Goal: Task Accomplishment & Management: Manage account settings

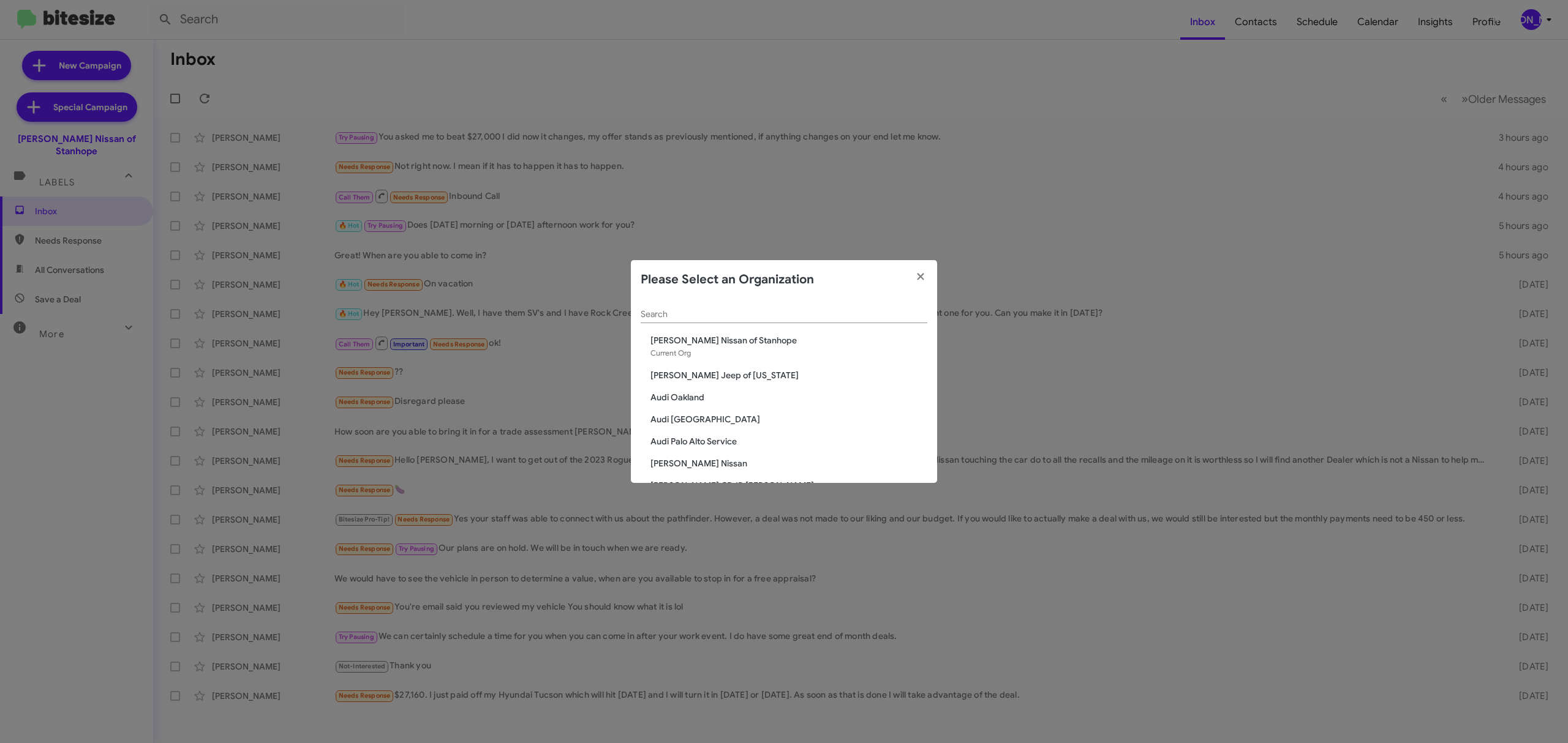
click at [831, 316] on input "Search" at bounding box center [784, 314] width 287 height 10
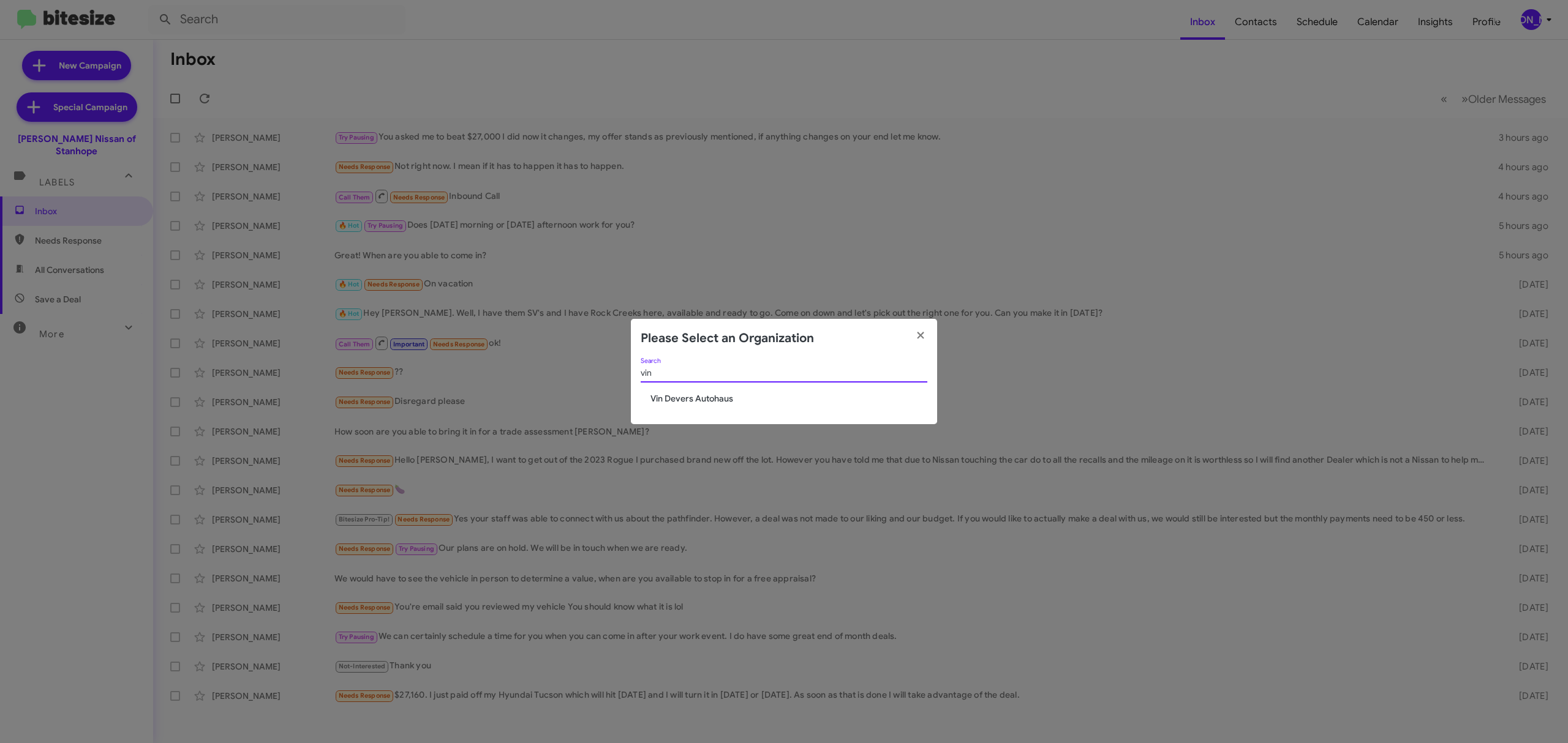
type input "vin"
click at [746, 398] on span "Vin Devers Autohaus" at bounding box center [789, 398] width 277 height 12
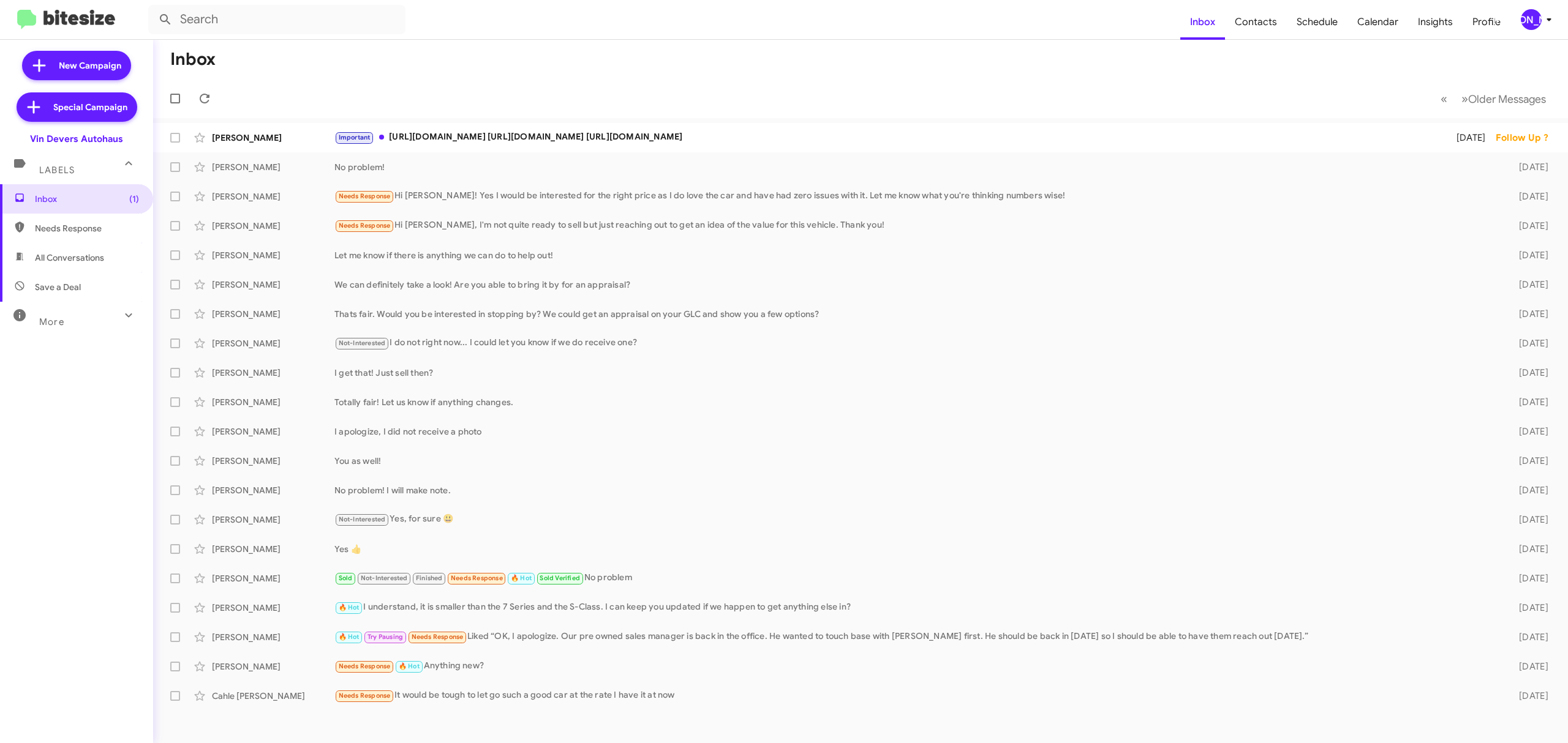
click at [1540, 25] on span "[PERSON_NAME]" at bounding box center [1539, 20] width 37 height 21
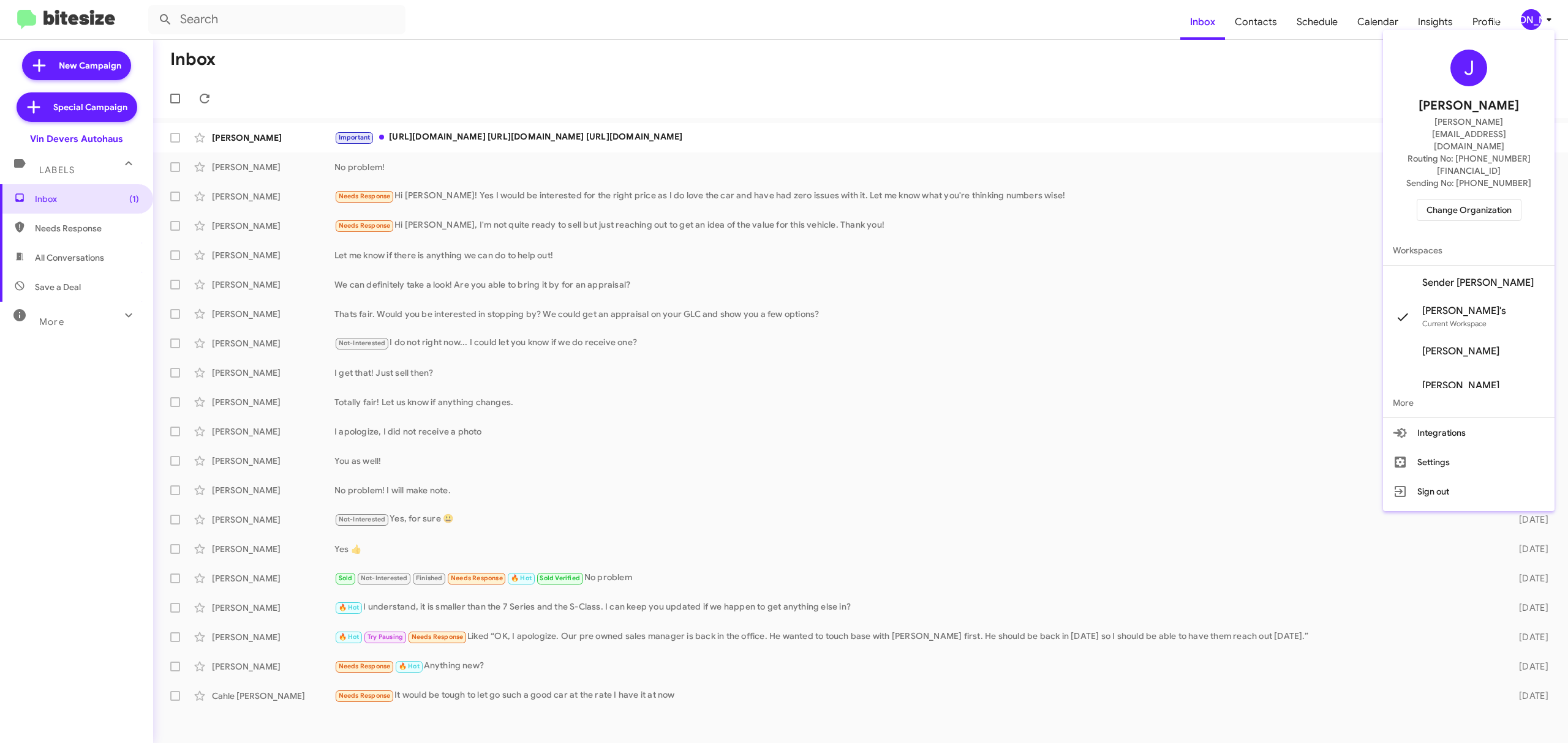
click at [1497, 200] on span "Change Organization" at bounding box center [1469, 210] width 85 height 21
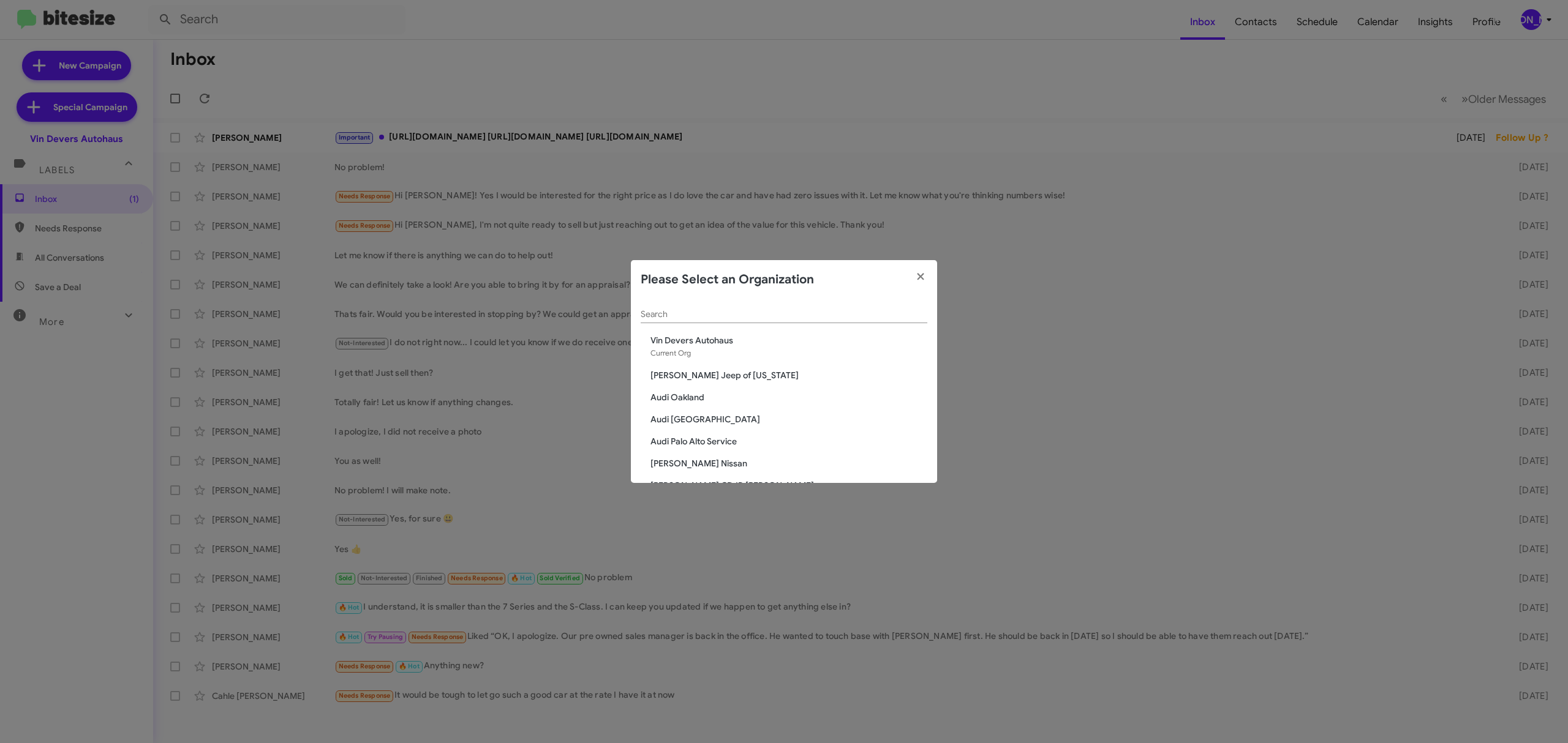
click at [749, 312] on input "Search" at bounding box center [784, 314] width 287 height 10
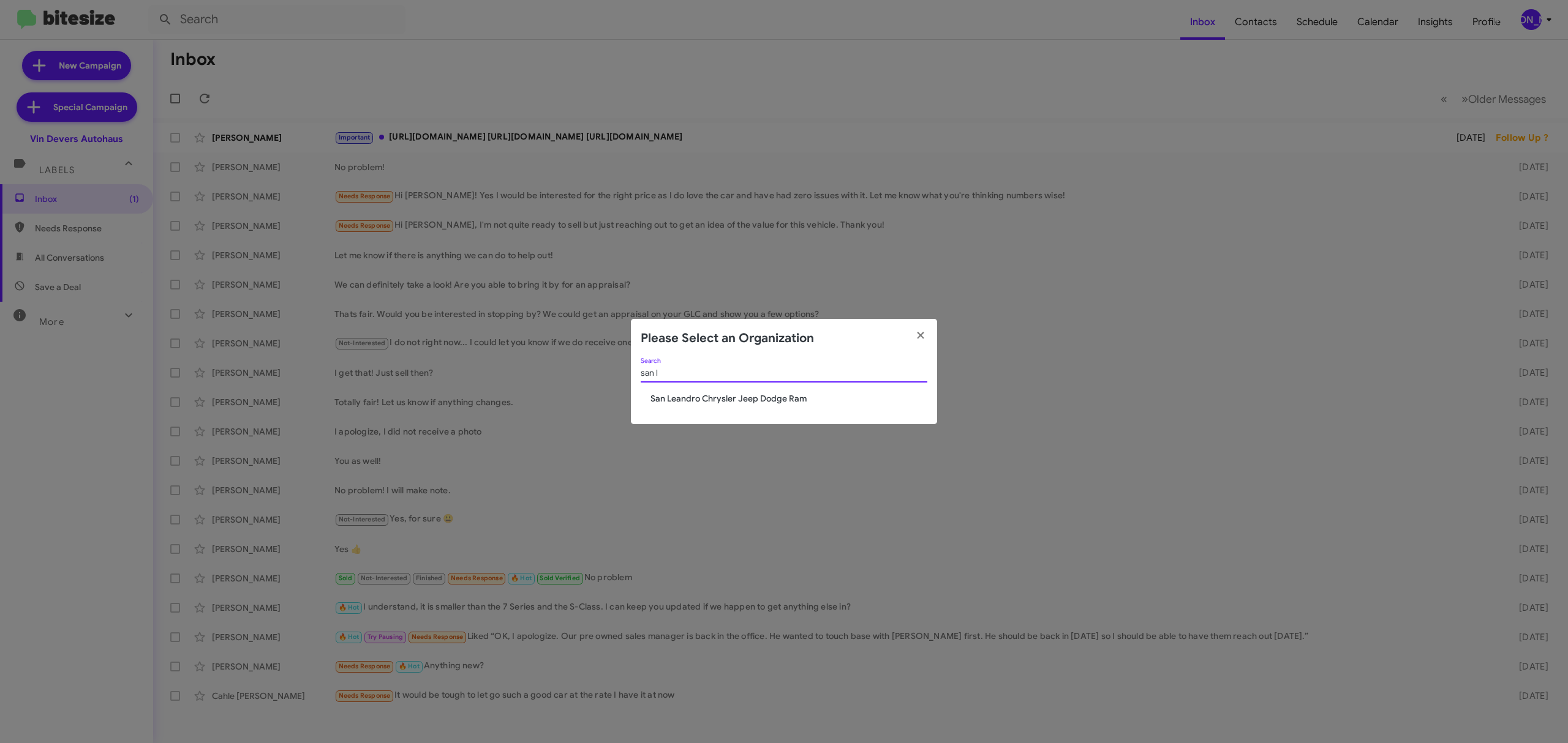
type input "san l"
click at [787, 399] on span "San Leandro Chrysler Jeep Dodge Ram" at bounding box center [789, 398] width 277 height 12
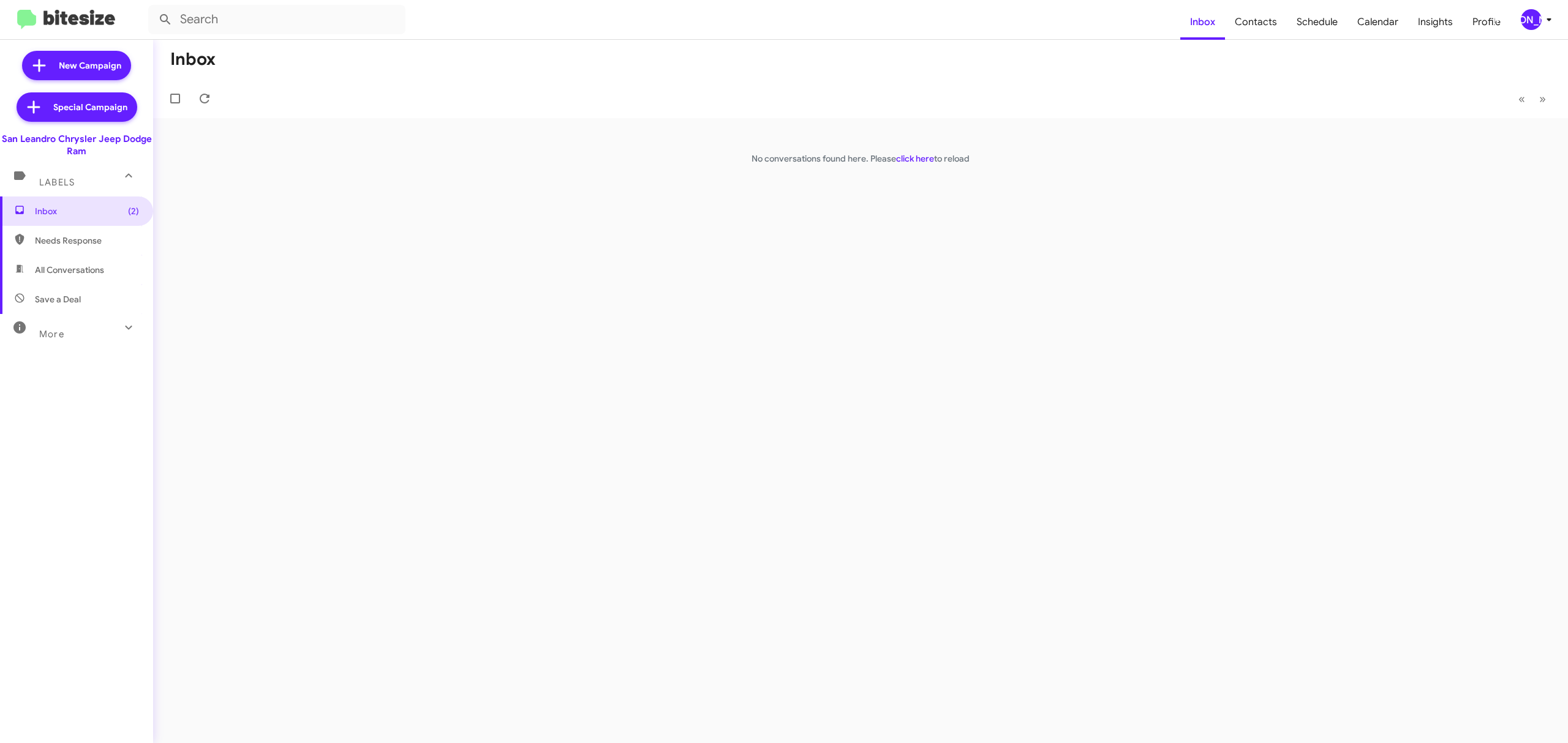
click at [82, 245] on span "Needs Response" at bounding box center [86, 240] width 104 height 12
type input "in:needs-response"
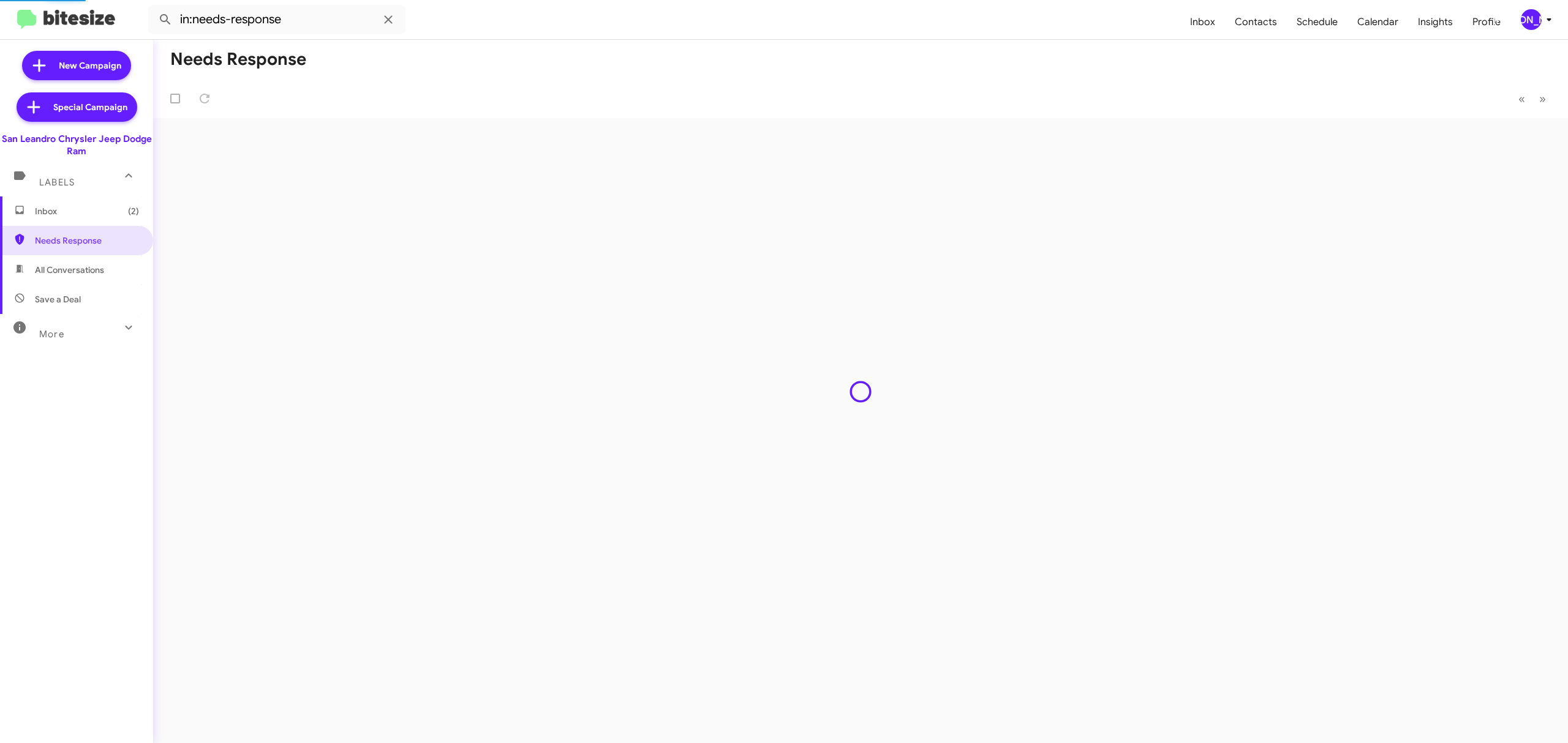
click at [67, 216] on span "Inbox (2)" at bounding box center [86, 211] width 104 height 12
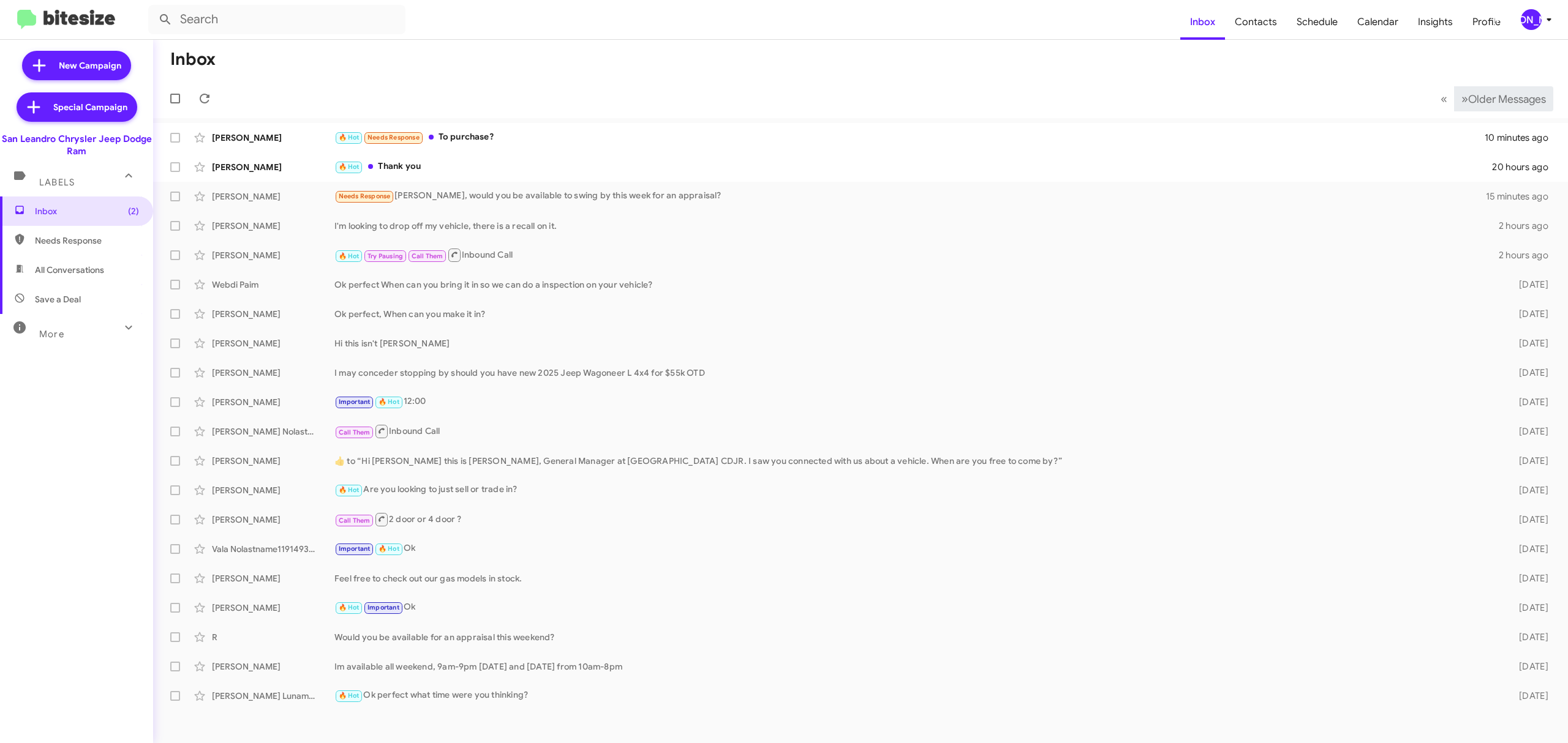
click at [1487, 94] on span "Older Messages" at bounding box center [1507, 99] width 78 height 14
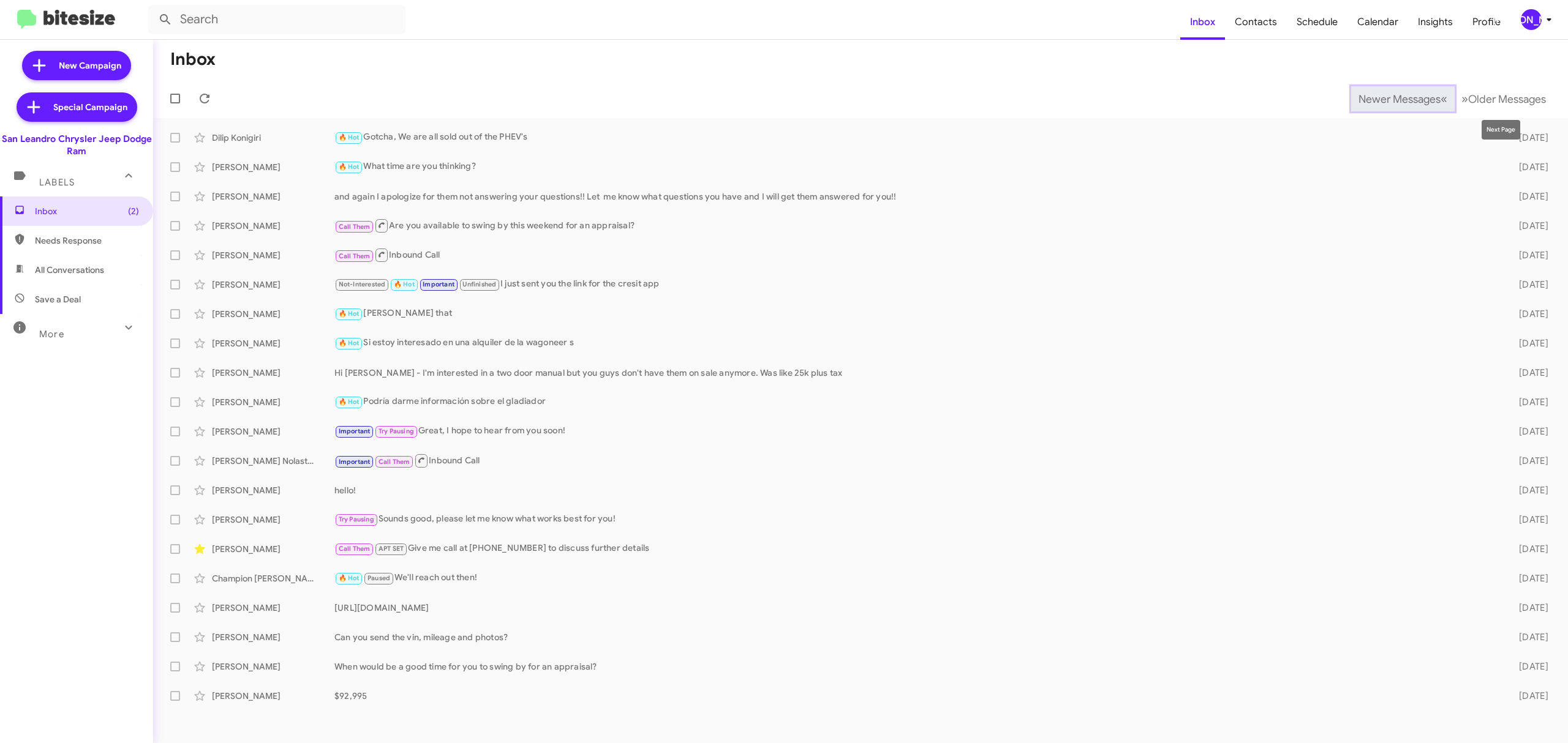
click at [1386, 96] on span "Newer Messages" at bounding box center [1399, 99] width 82 height 14
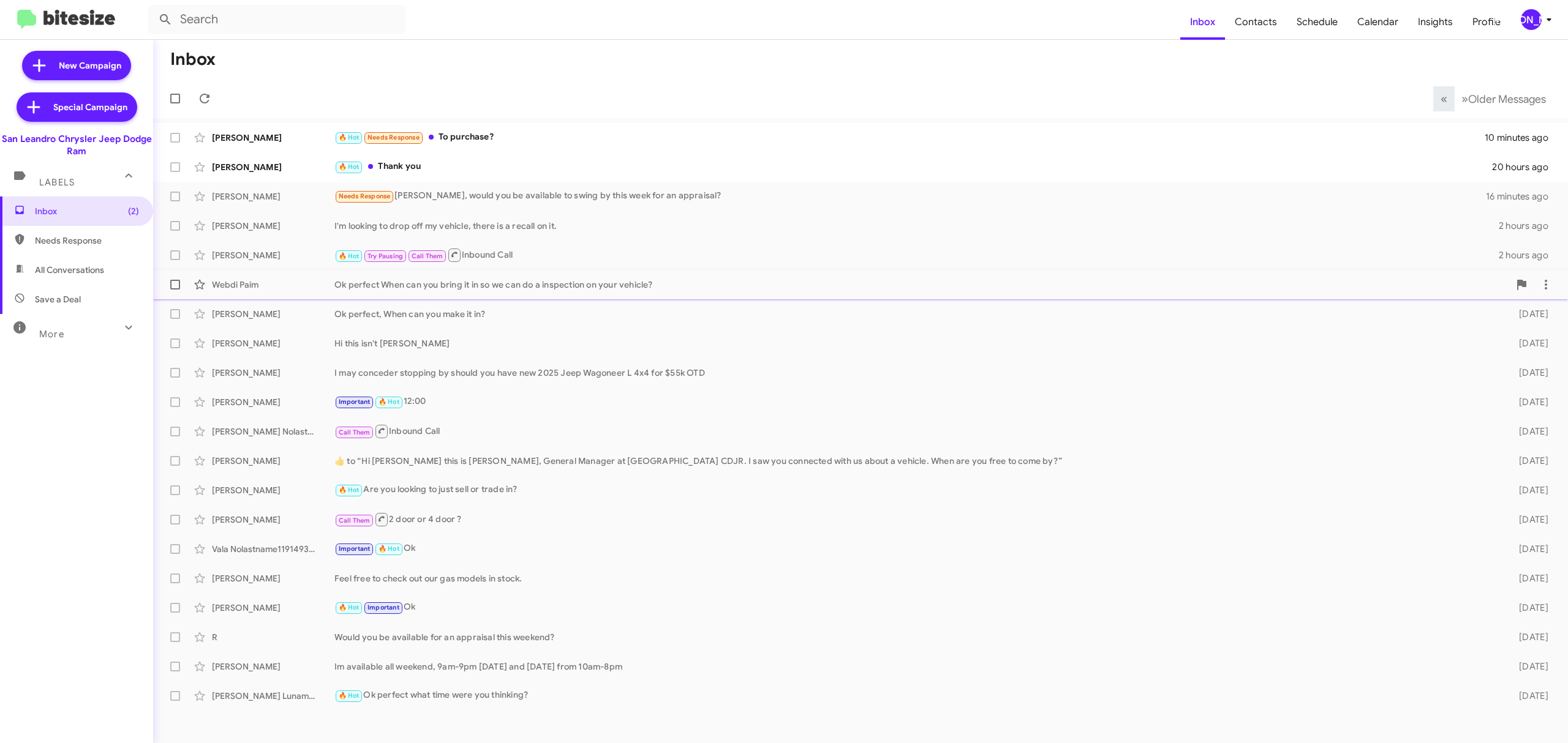
click at [1425, 279] on div "Ok perfect When can you bring it in so we can do a inspection on your vehicle?" at bounding box center [922, 285] width 1175 height 12
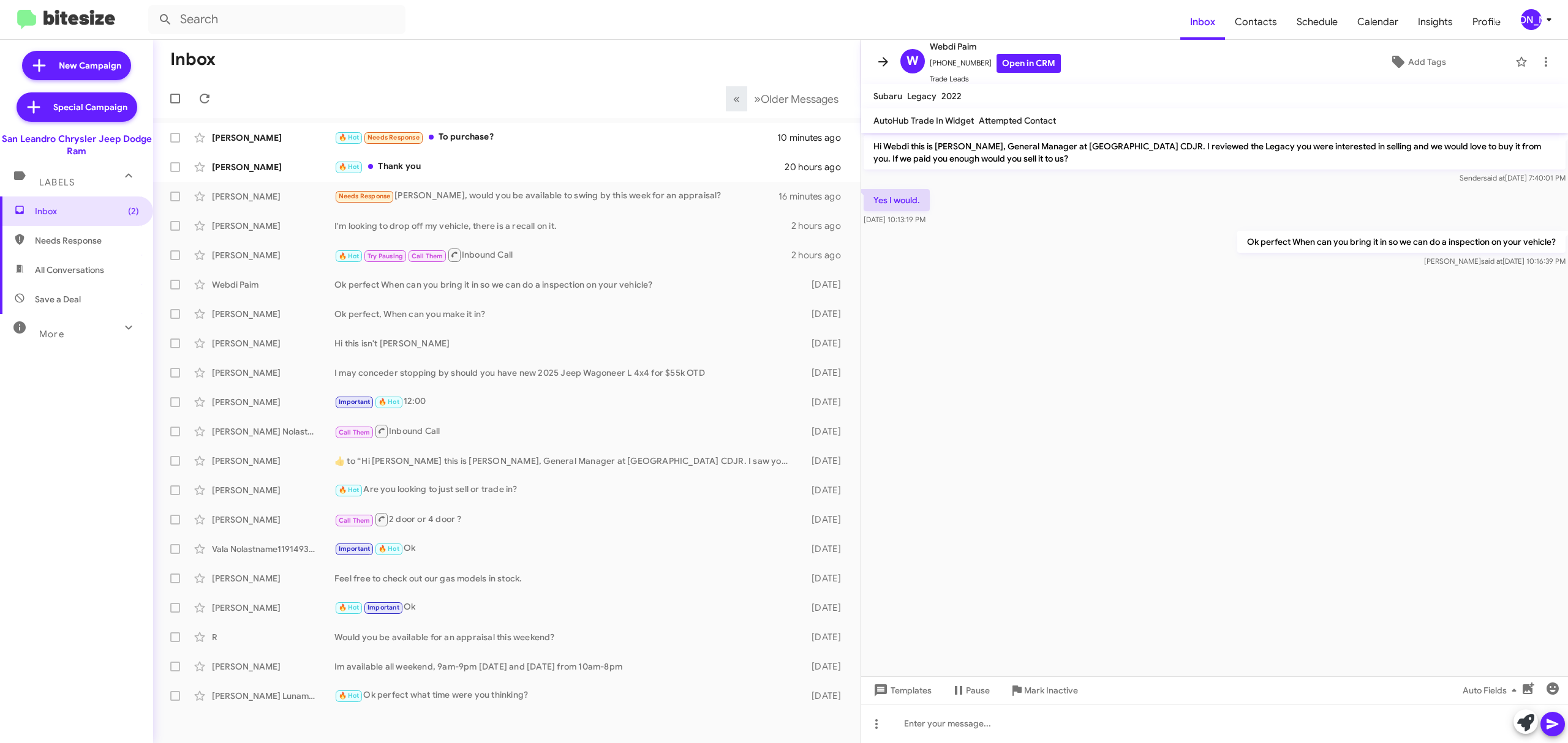
click at [871, 56] on span at bounding box center [883, 61] width 24 height 14
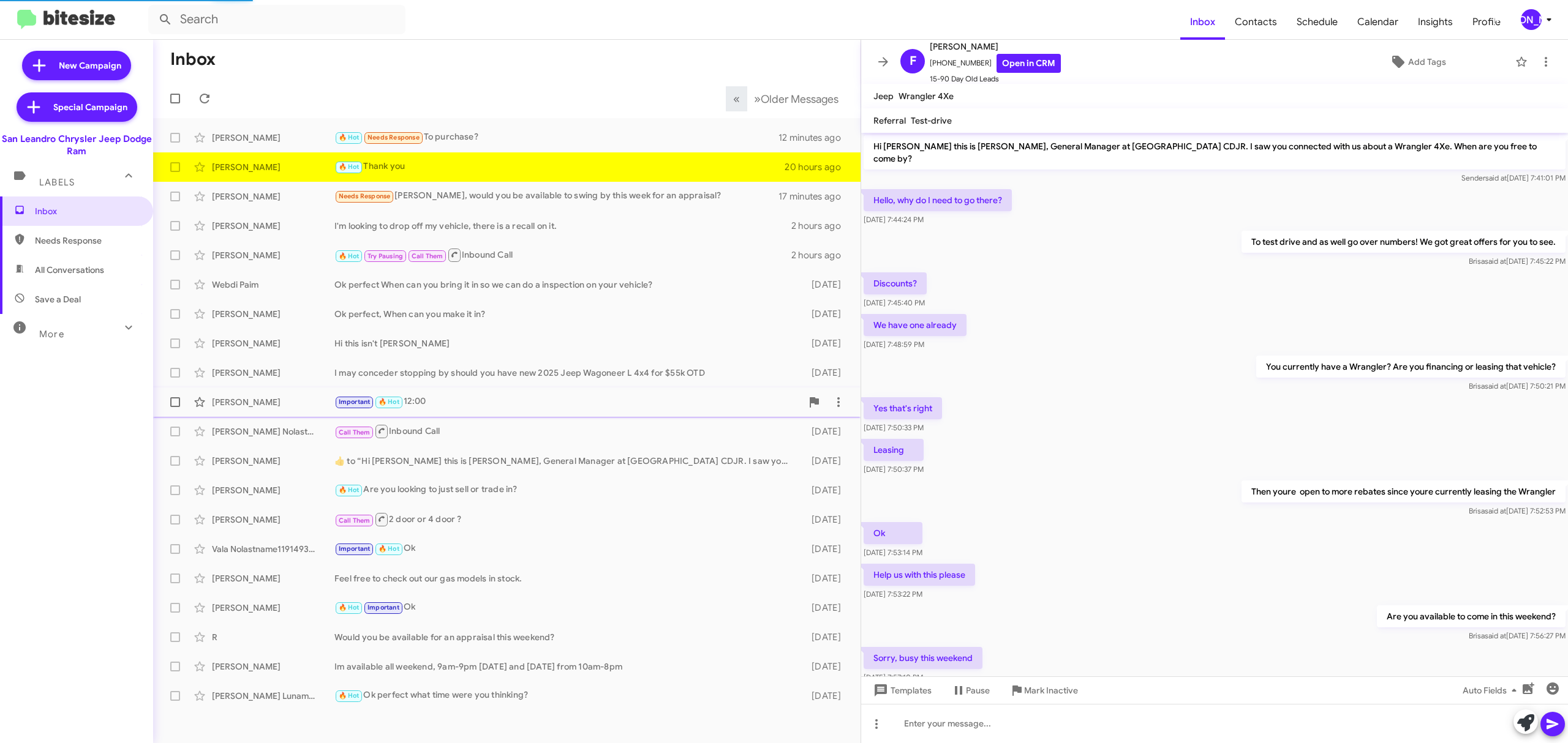
scroll to position [212, 0]
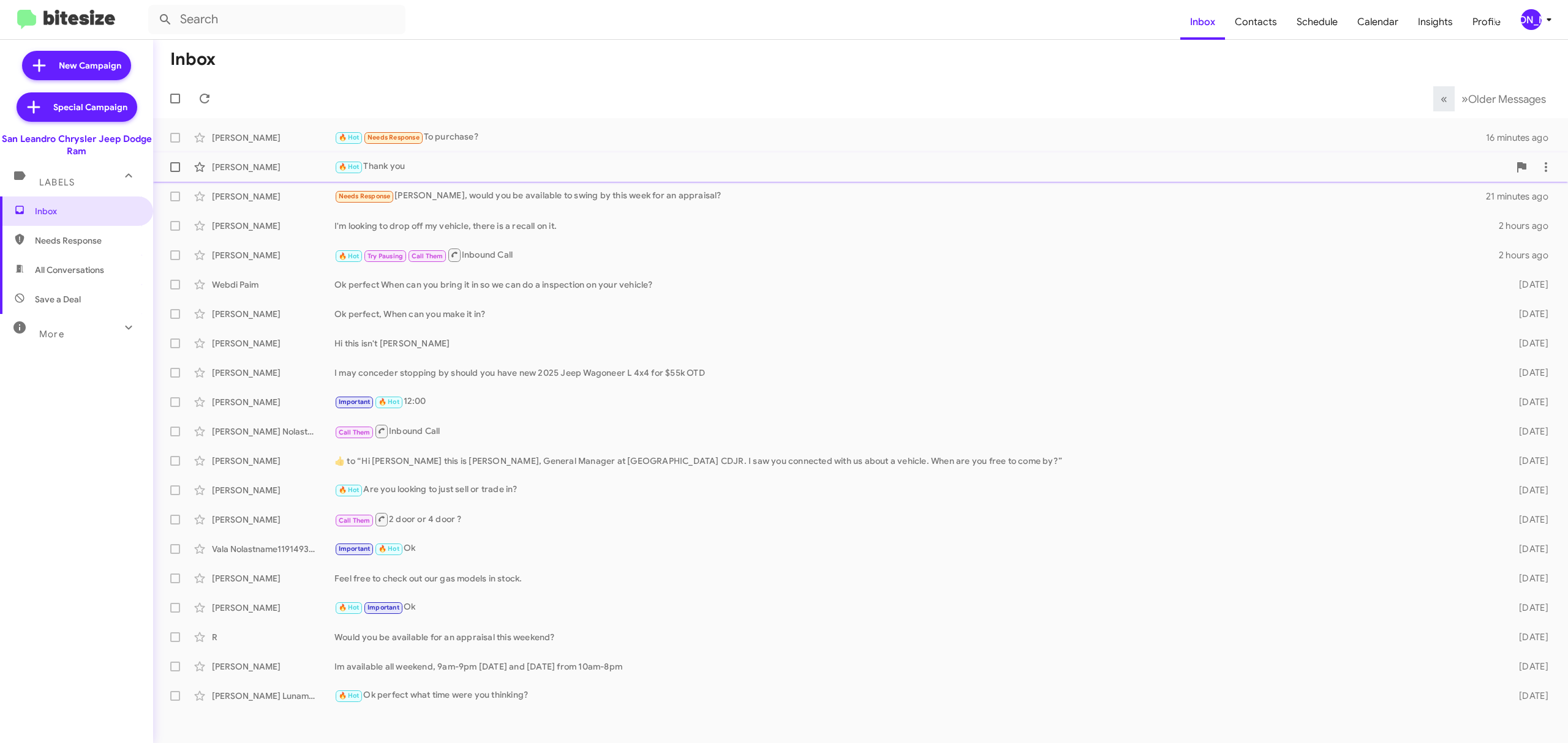
click at [171, 165] on span at bounding box center [175, 166] width 10 height 10
click at [174, 172] on input "checkbox" at bounding box center [174, 172] width 1 height 1
checkbox input "true"
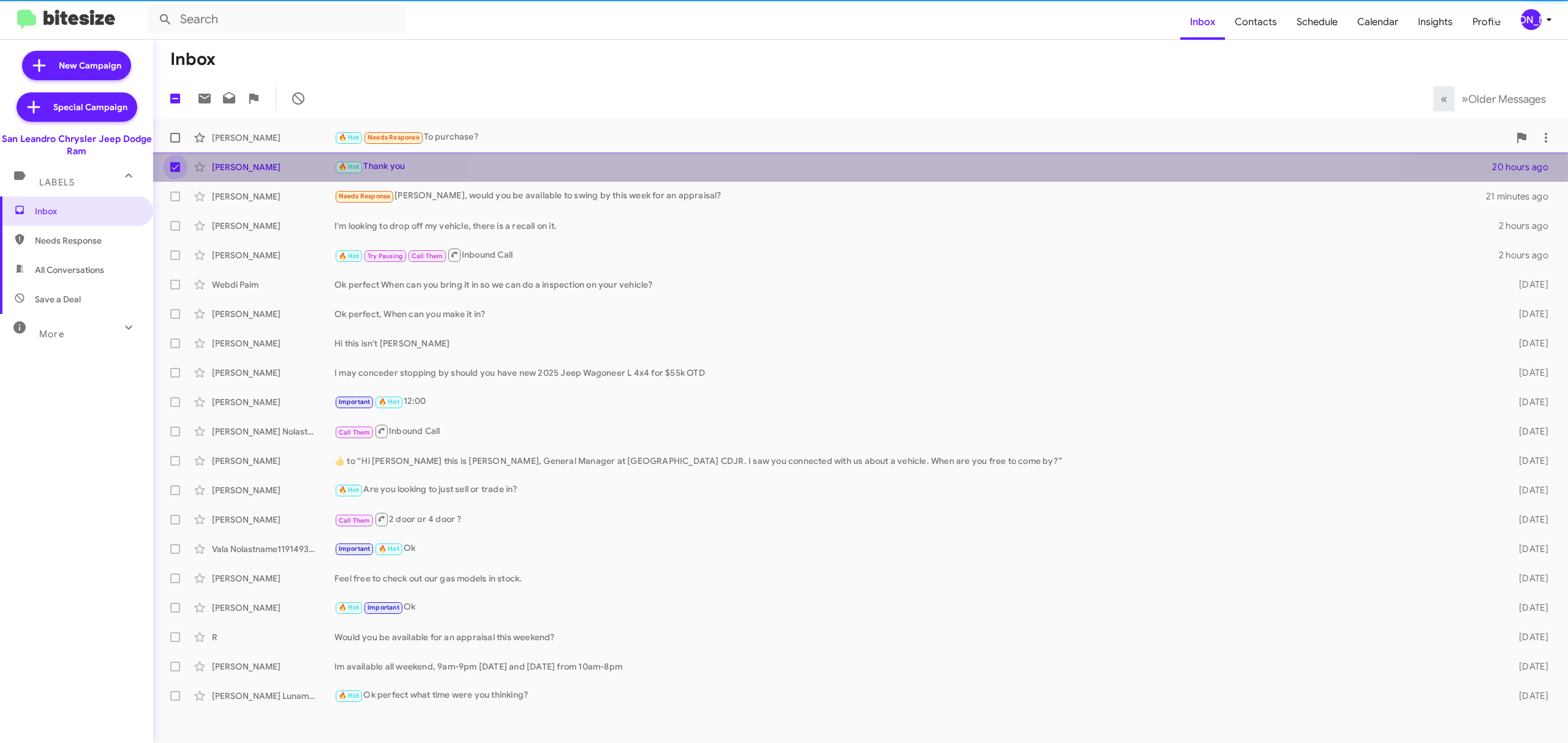
click at [177, 137] on span at bounding box center [175, 137] width 10 height 10
click at [175, 142] on input "checkbox" at bounding box center [174, 142] width 1 height 1
checkbox input "true"
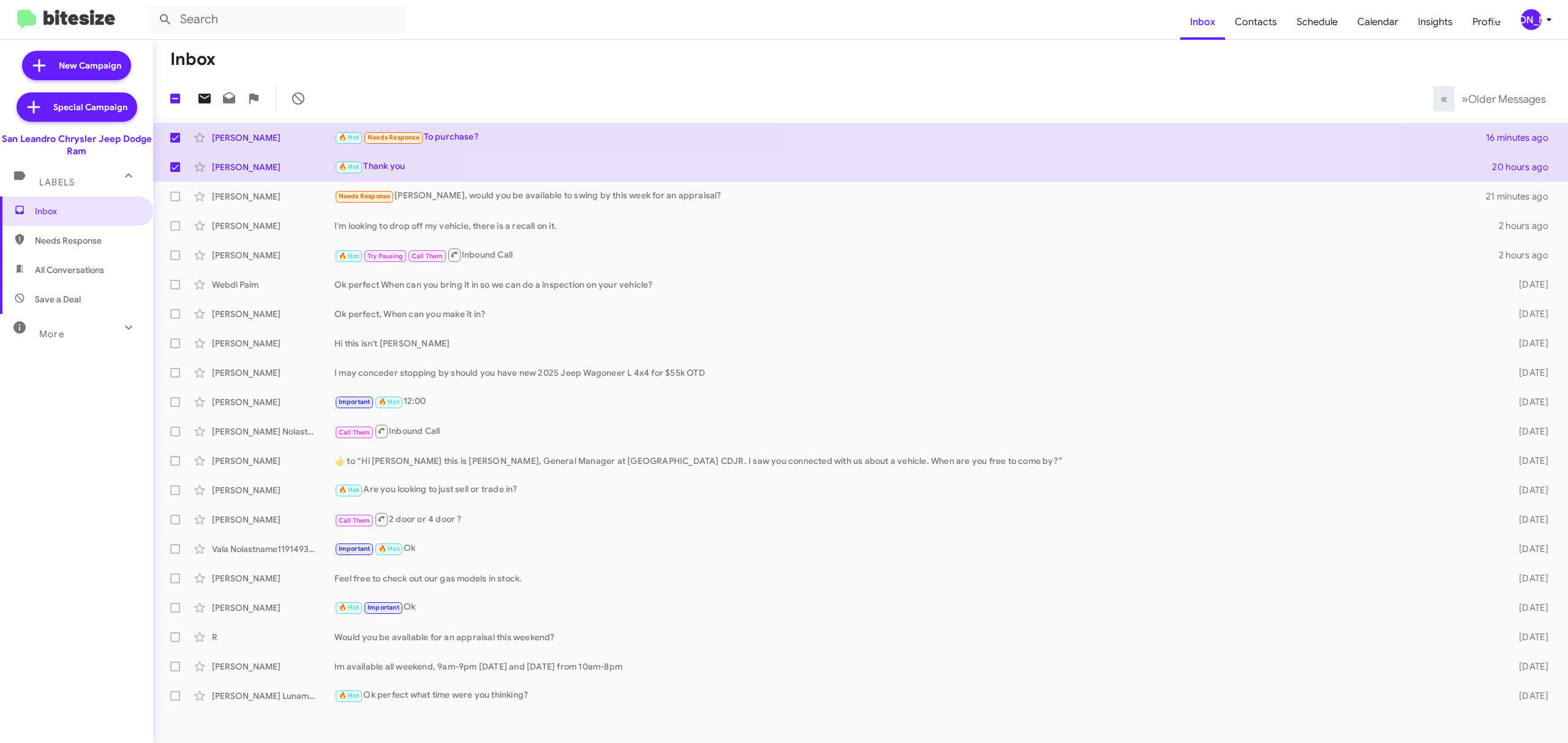
click at [206, 98] on icon at bounding box center [204, 99] width 14 height 14
click at [498, 199] on div "Needs Response Carlos, would you be available to swing by this week for an appr…" at bounding box center [922, 197] width 1175 height 14
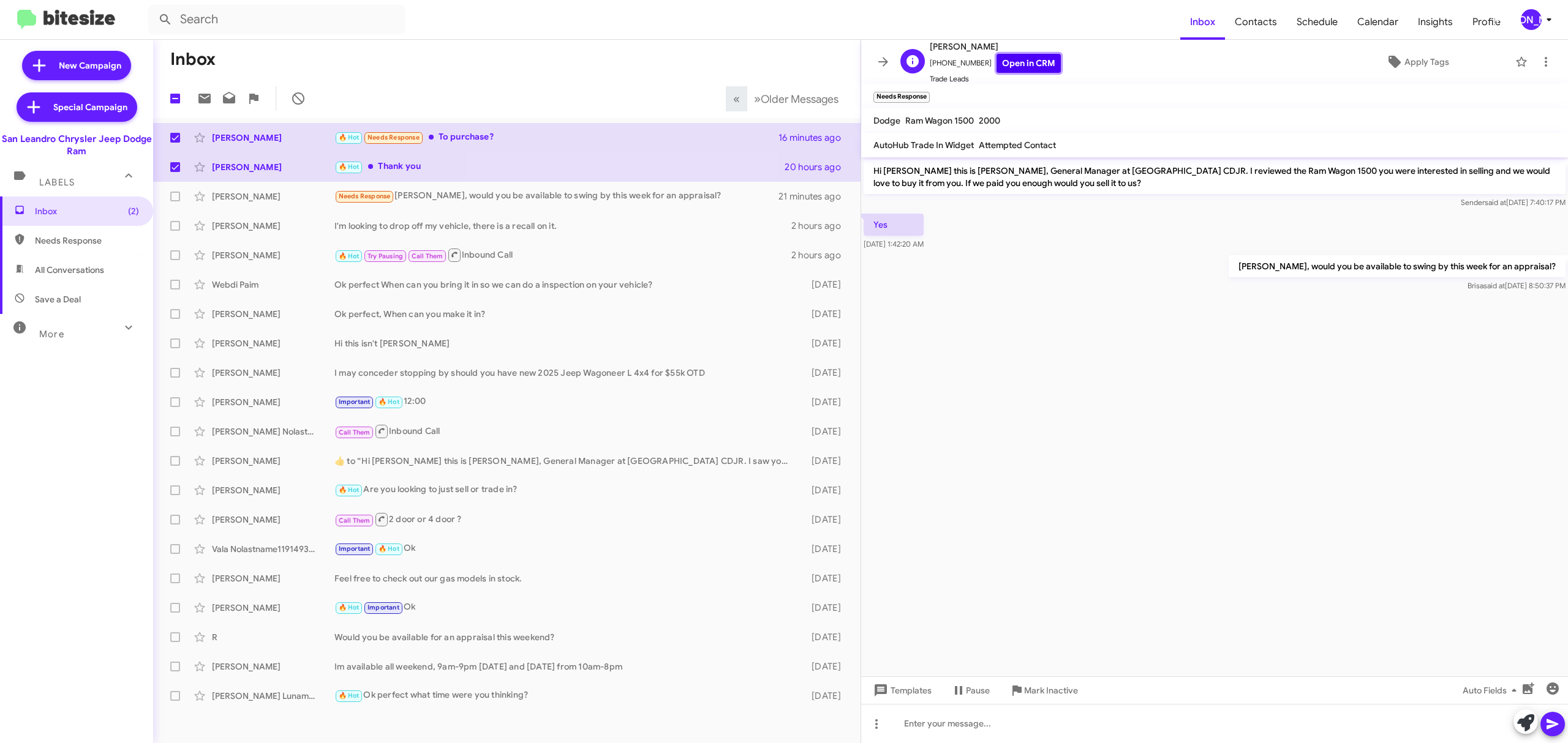
click at [1030, 63] on link "Open in CRM" at bounding box center [1028, 63] width 64 height 19
click at [1521, 23] on div "[PERSON_NAME]" at bounding box center [1531, 20] width 21 height 21
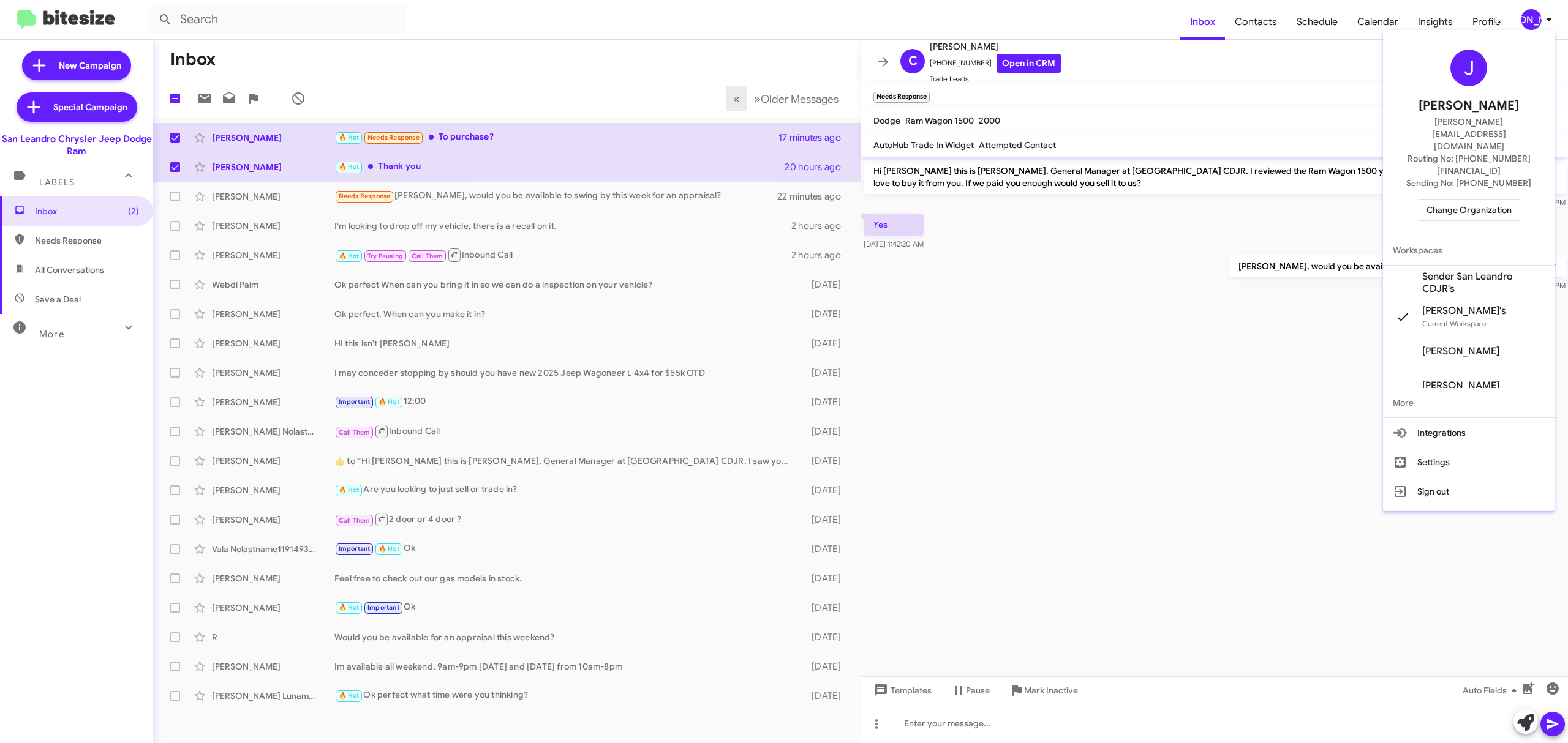
click at [1476, 200] on span "Change Organization" at bounding box center [1469, 210] width 85 height 21
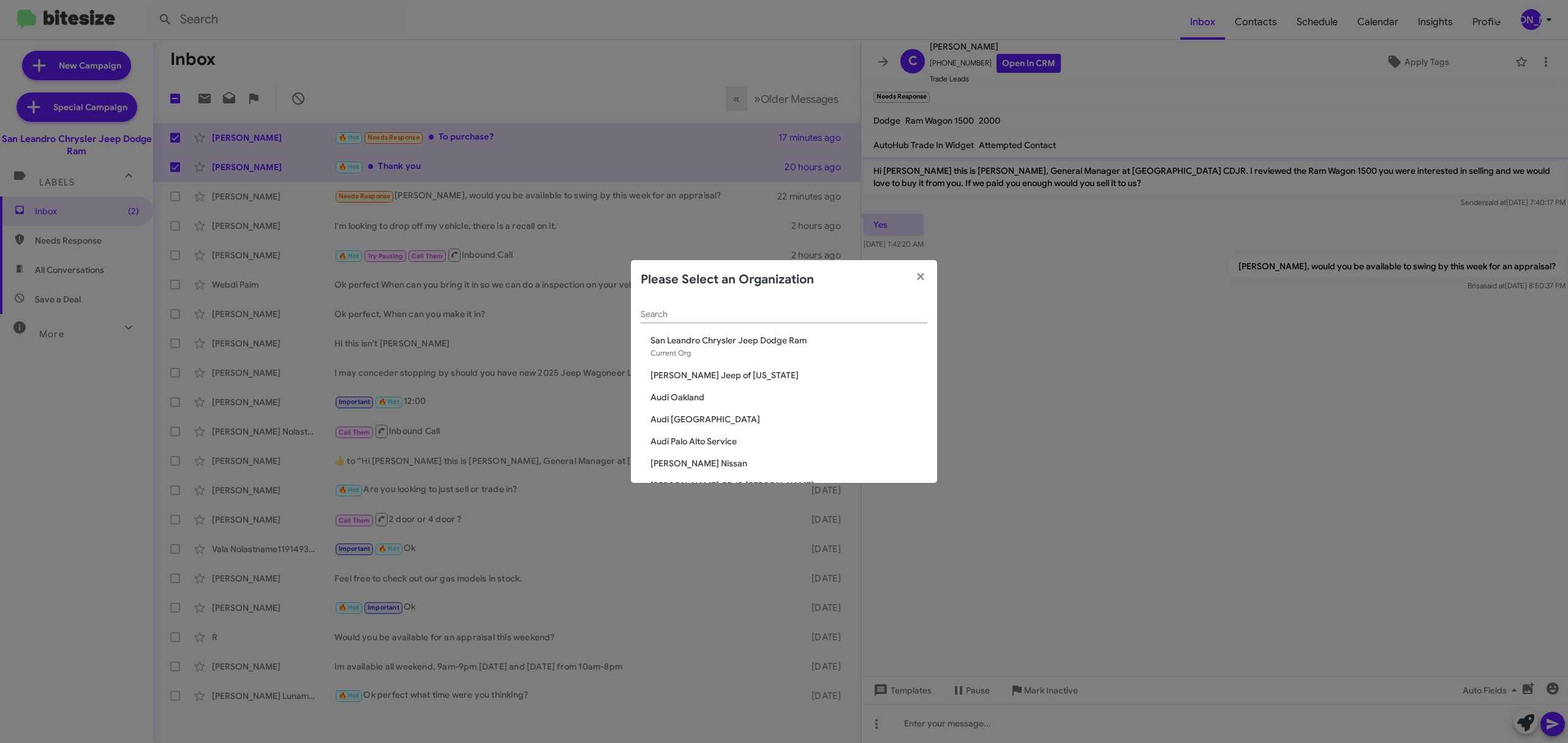
click at [738, 314] on input "Search" at bounding box center [784, 314] width 287 height 10
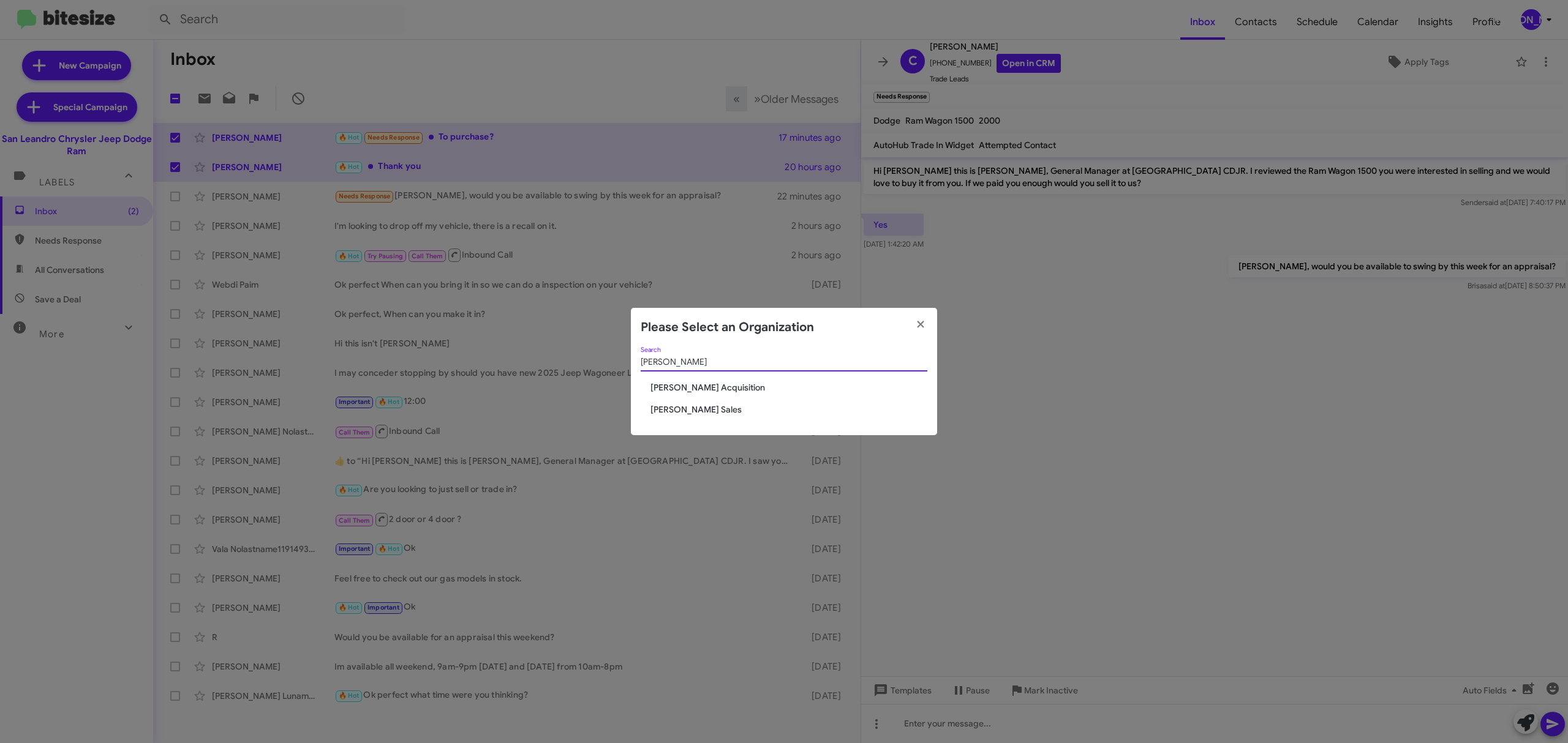
type input "tony"
click at [709, 406] on span "[PERSON_NAME] Sales" at bounding box center [789, 409] width 277 height 12
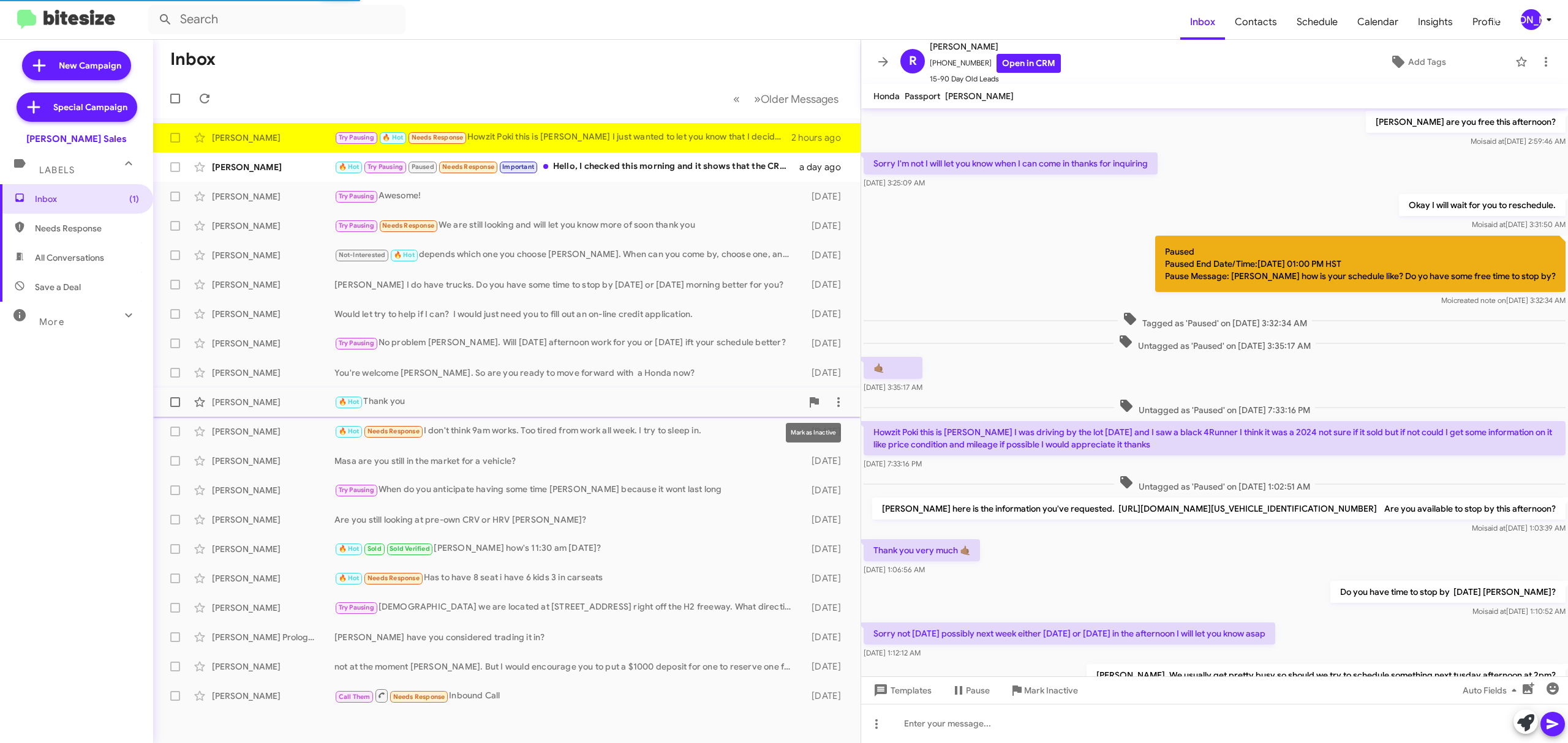
scroll to position [321, 0]
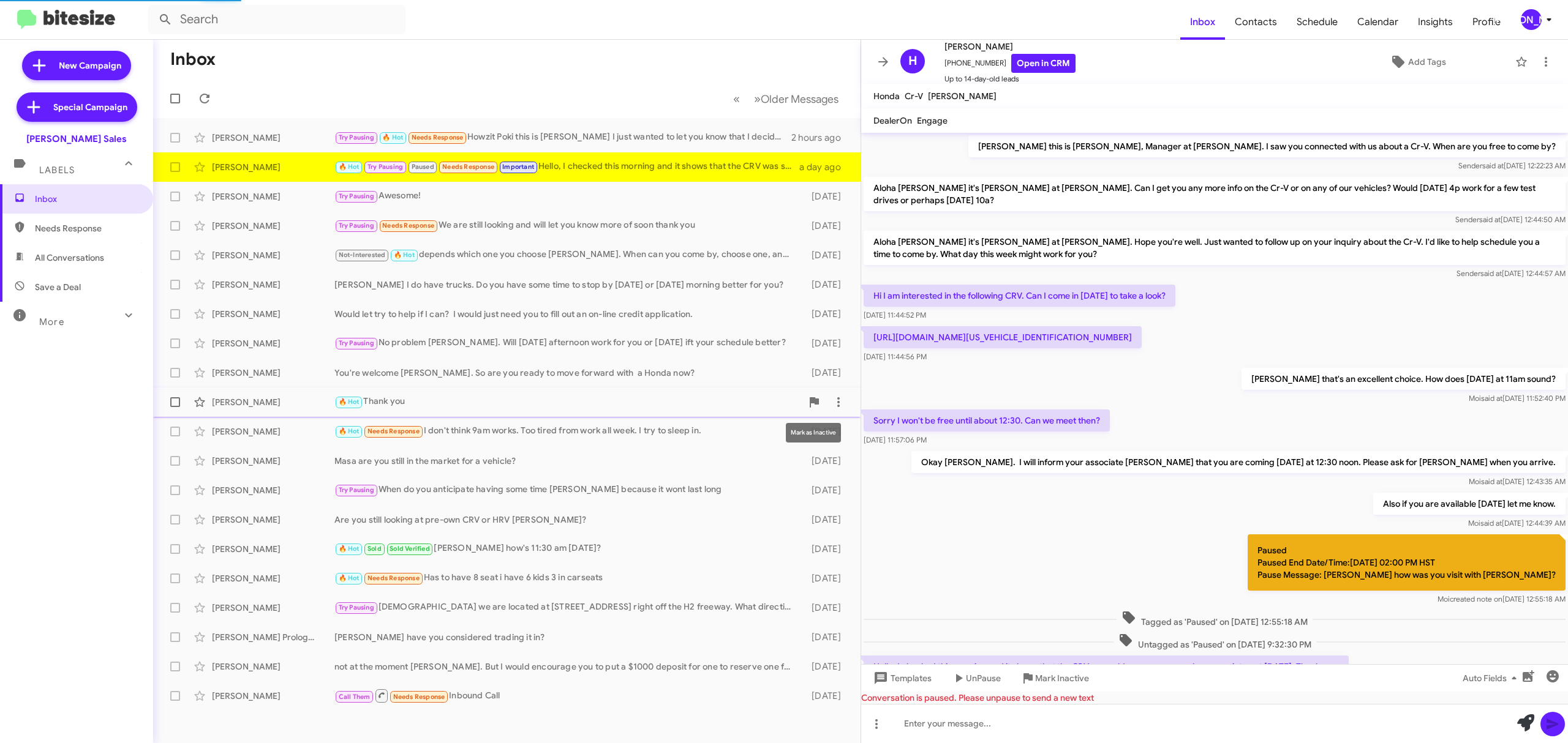
scroll to position [10, 0]
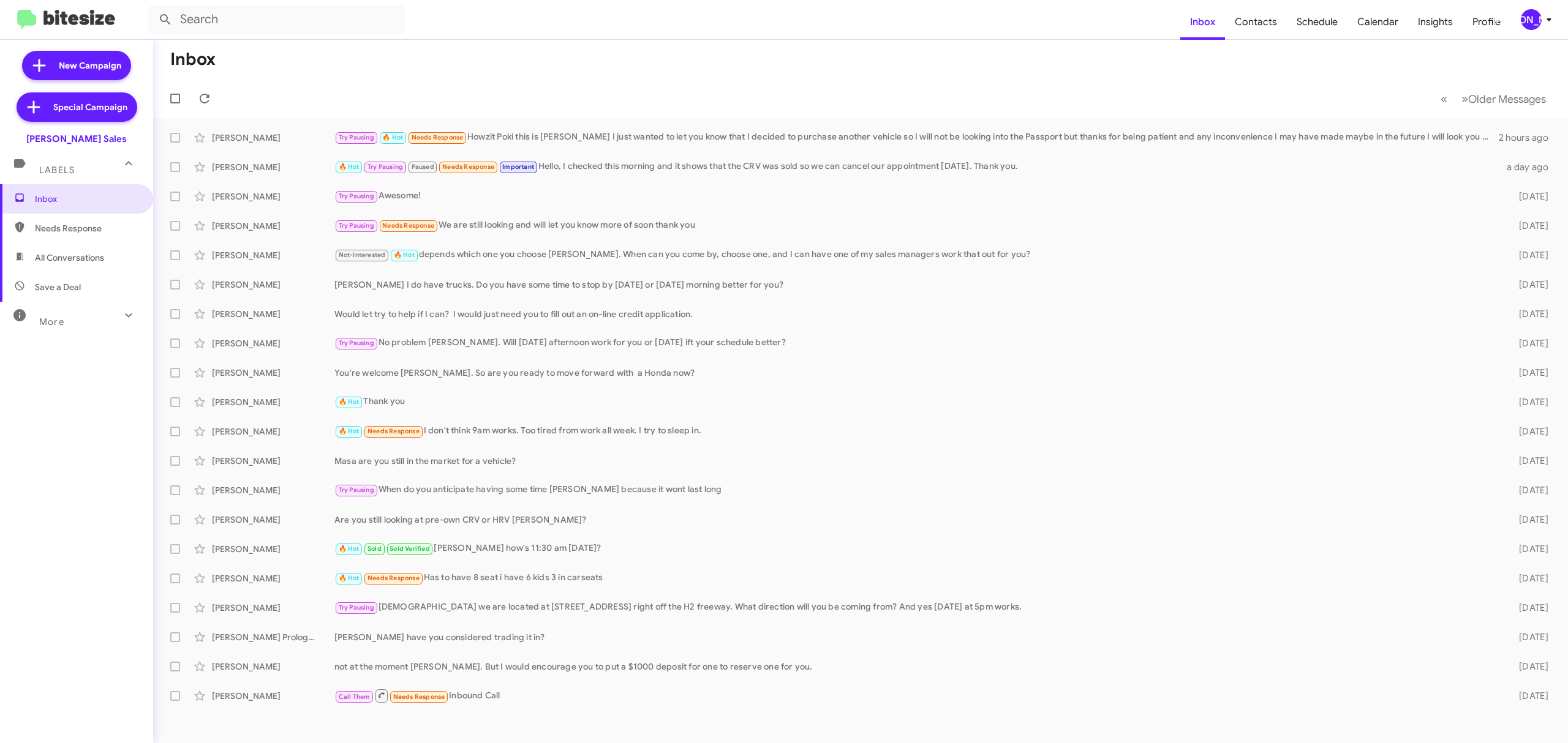
click at [1533, 10] on div "[PERSON_NAME]" at bounding box center [1531, 20] width 21 height 21
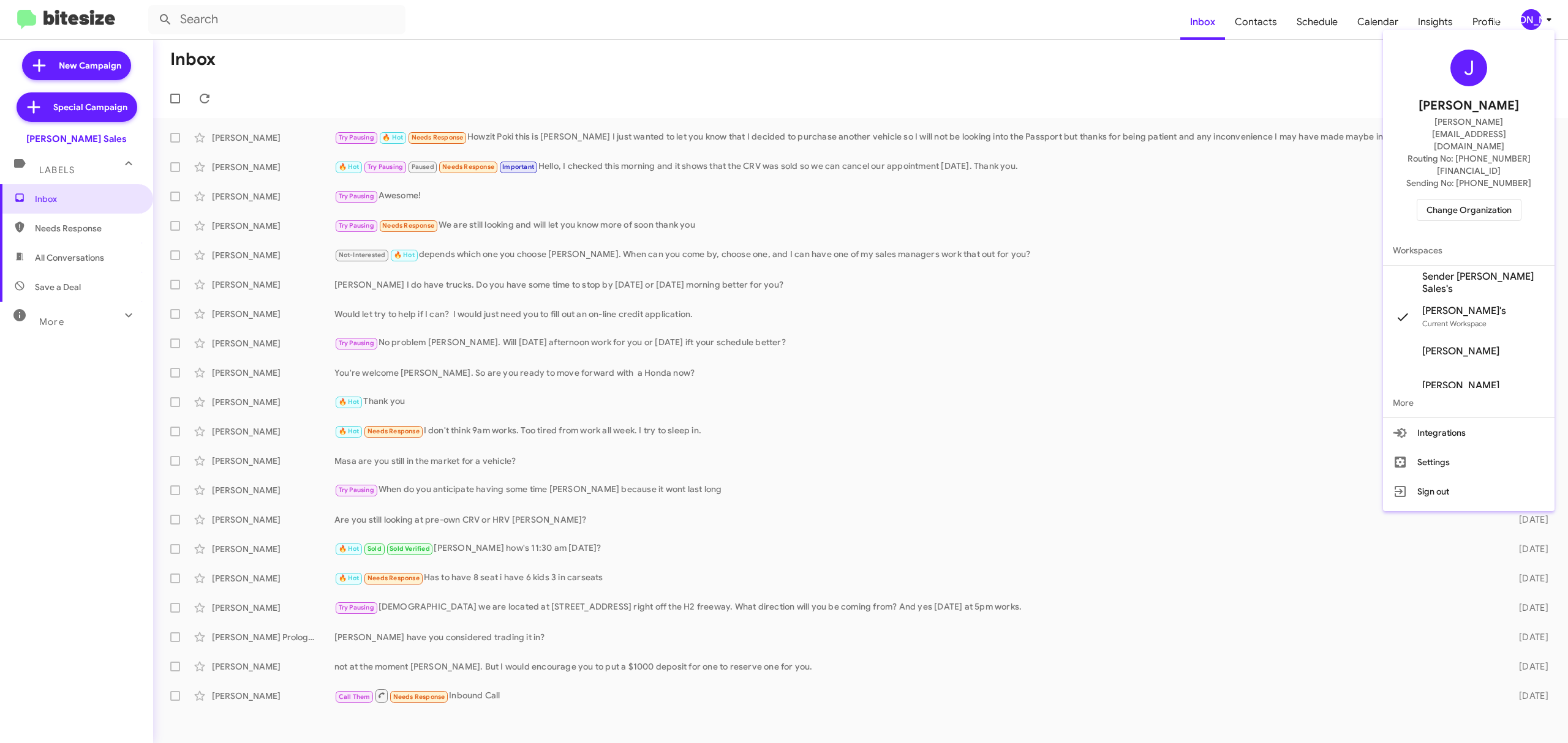
click at [1480, 200] on span "Change Organization" at bounding box center [1469, 210] width 85 height 21
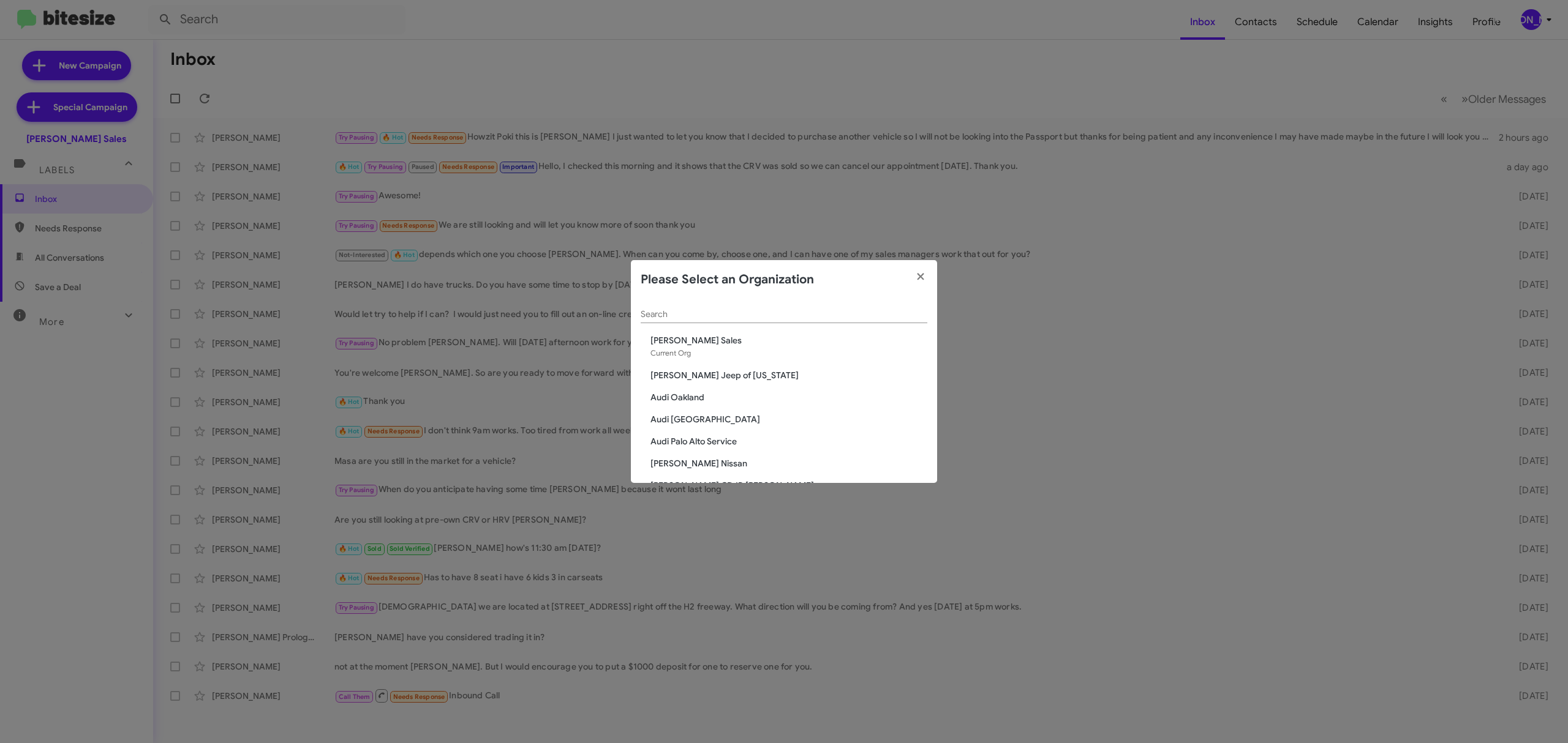
click at [760, 309] on input "Search" at bounding box center [784, 314] width 287 height 10
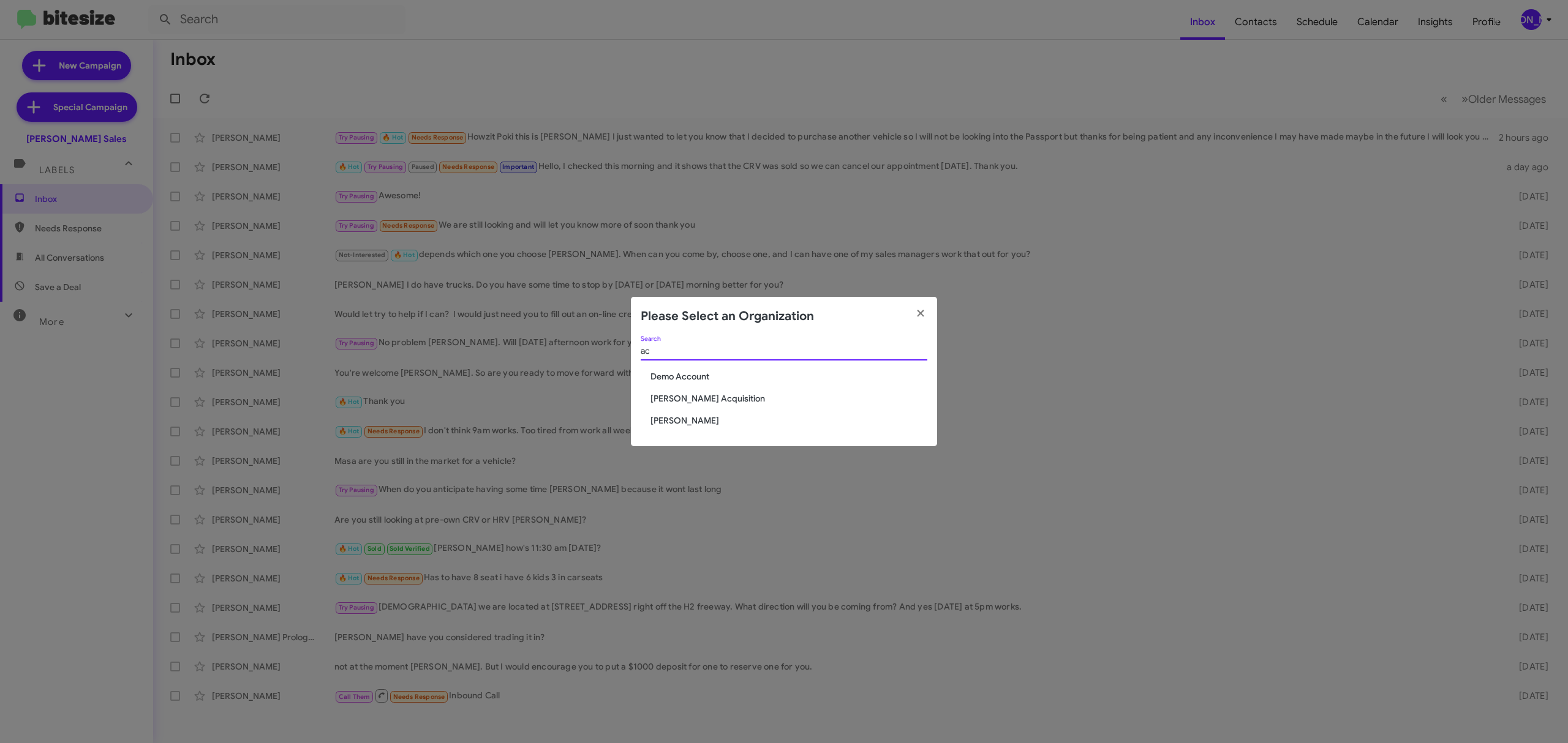
type input "ac"
click at [724, 394] on span "[PERSON_NAME] Acquisition" at bounding box center [789, 398] width 277 height 12
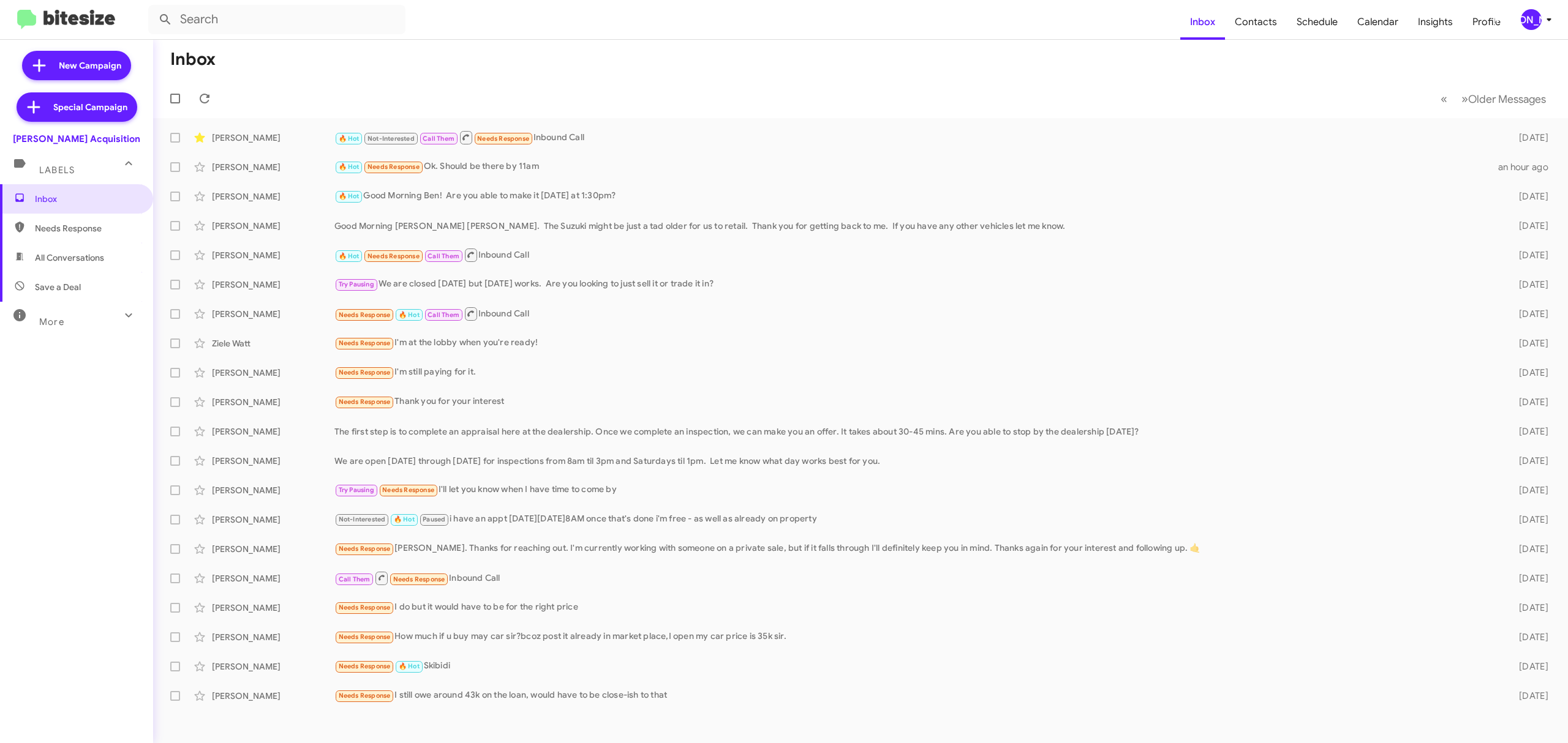
click at [1531, 20] on div "[PERSON_NAME]" at bounding box center [1531, 20] width 21 height 21
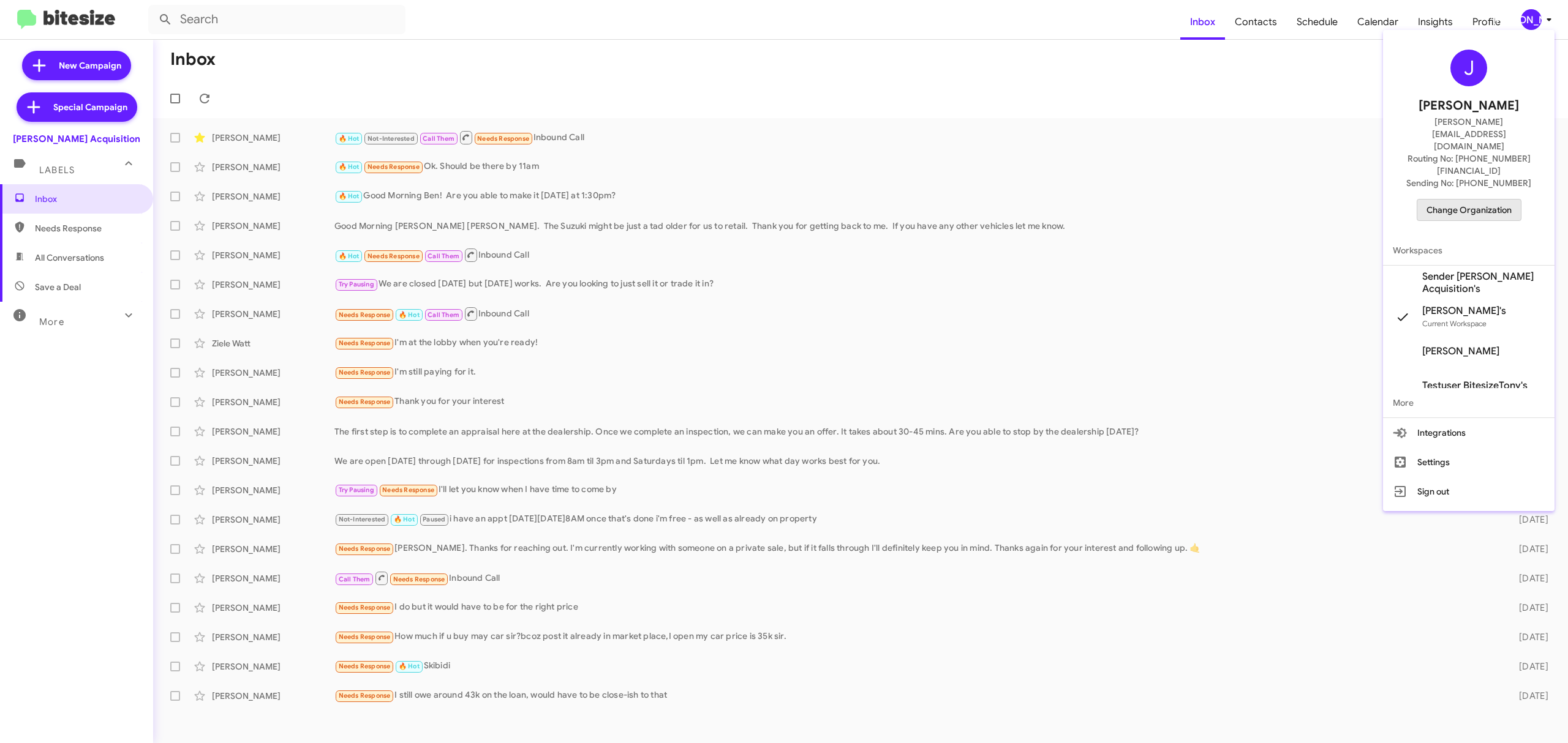
click at [1471, 200] on span "Change Organization" at bounding box center [1469, 210] width 85 height 21
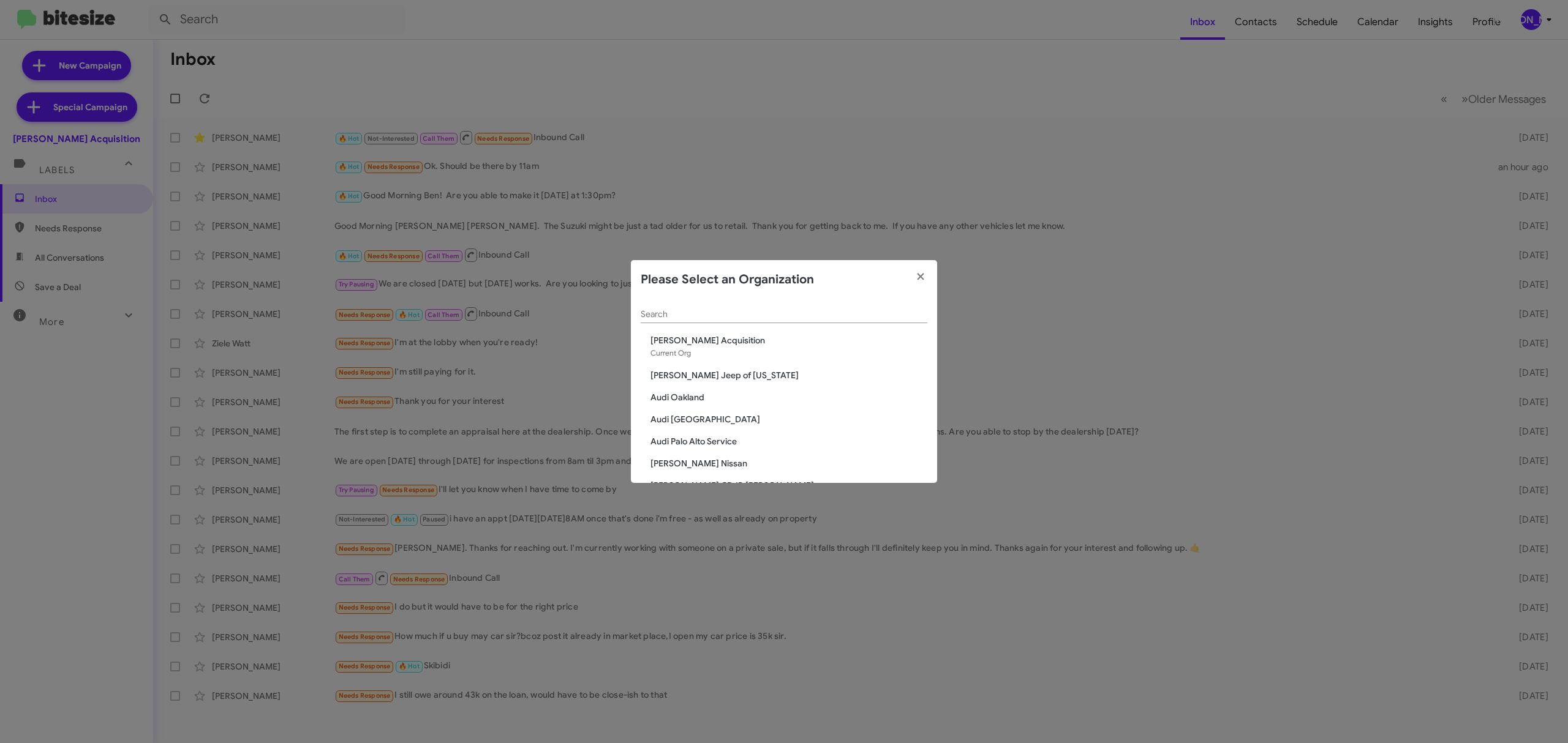
click at [699, 309] on input "Search" at bounding box center [784, 314] width 287 height 10
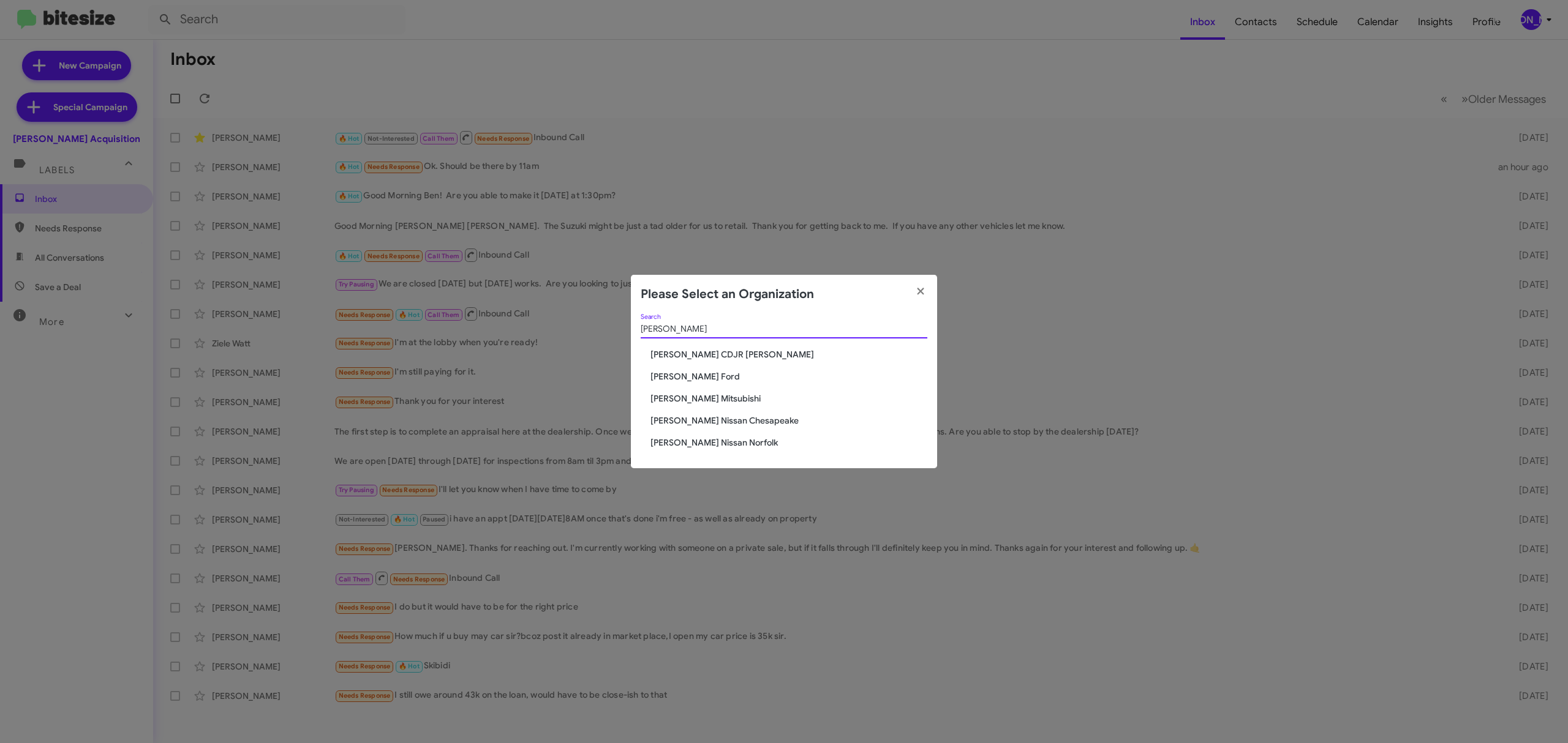
type input "banis"
click at [686, 376] on span "[PERSON_NAME] Ford" at bounding box center [789, 376] width 277 height 12
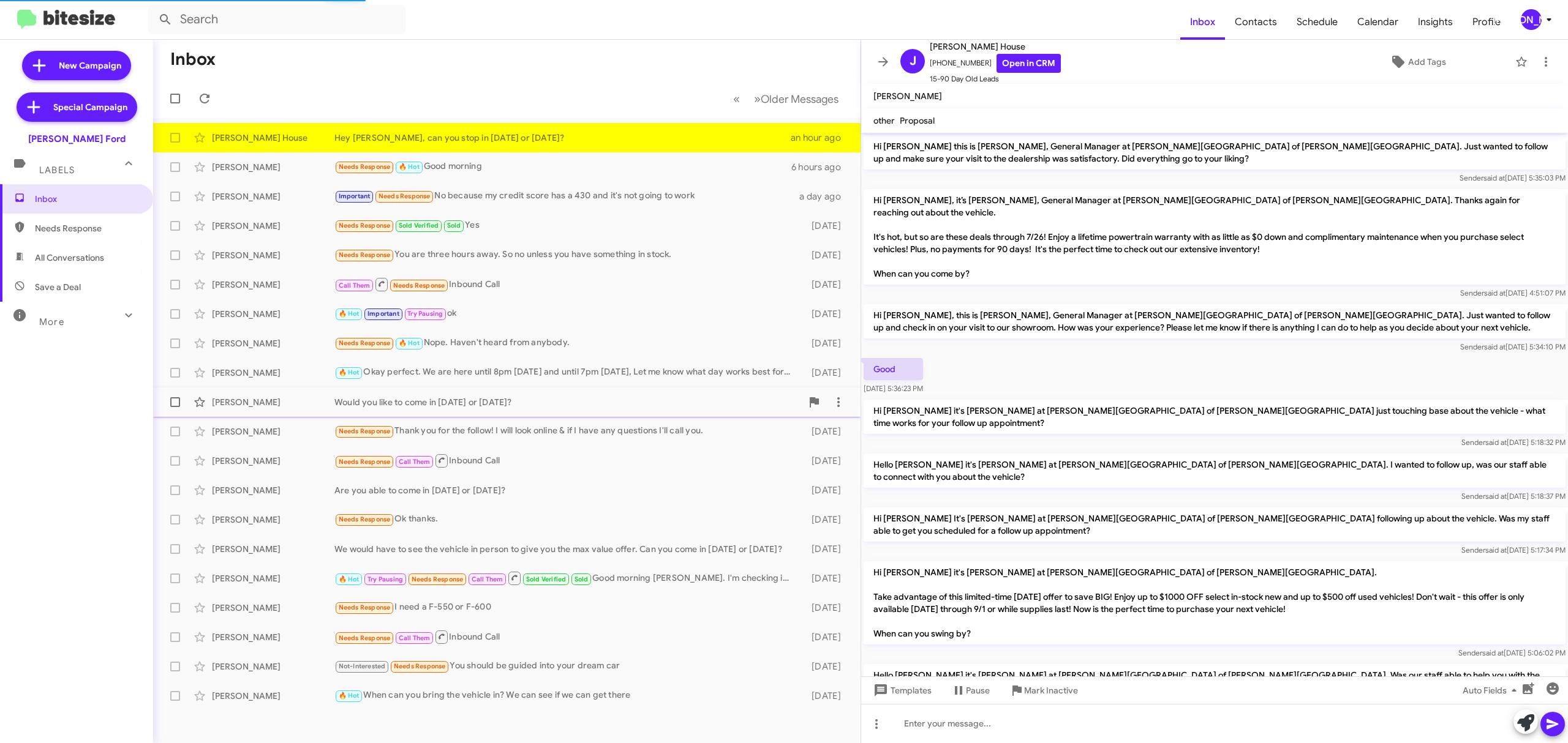
scroll to position [347, 0]
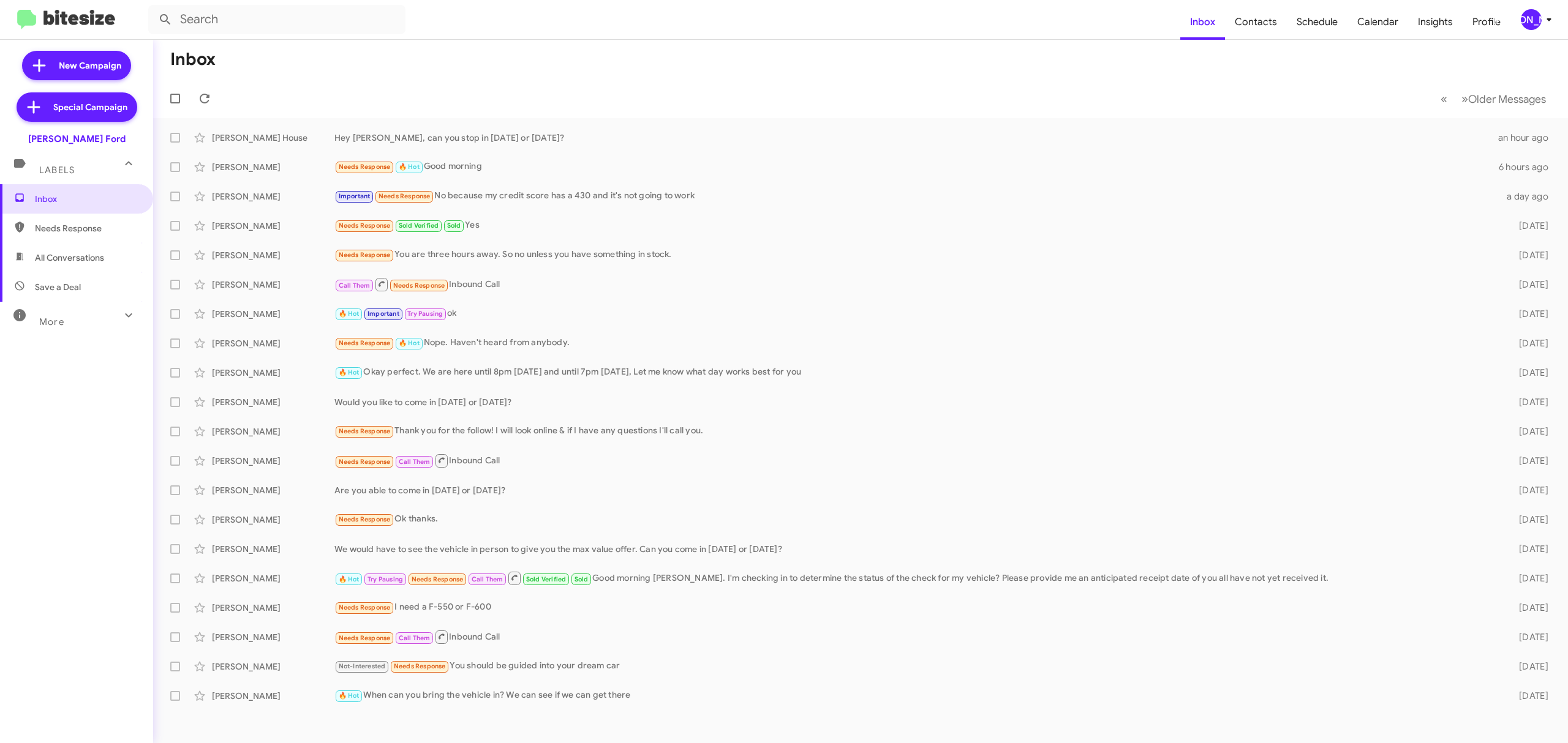
click at [1551, 18] on icon at bounding box center [1549, 20] width 14 height 14
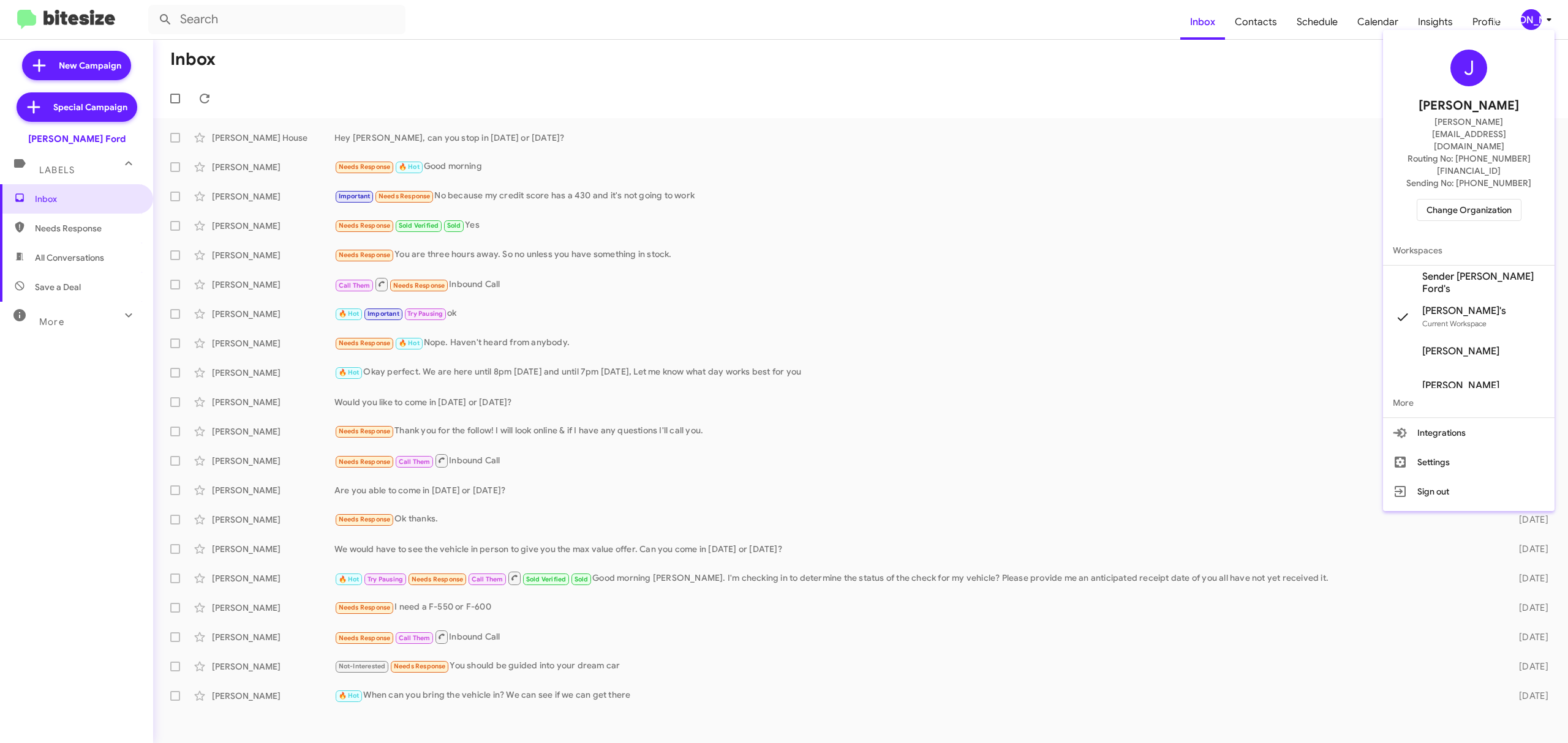
click at [1488, 200] on span "Change Organization" at bounding box center [1469, 210] width 85 height 21
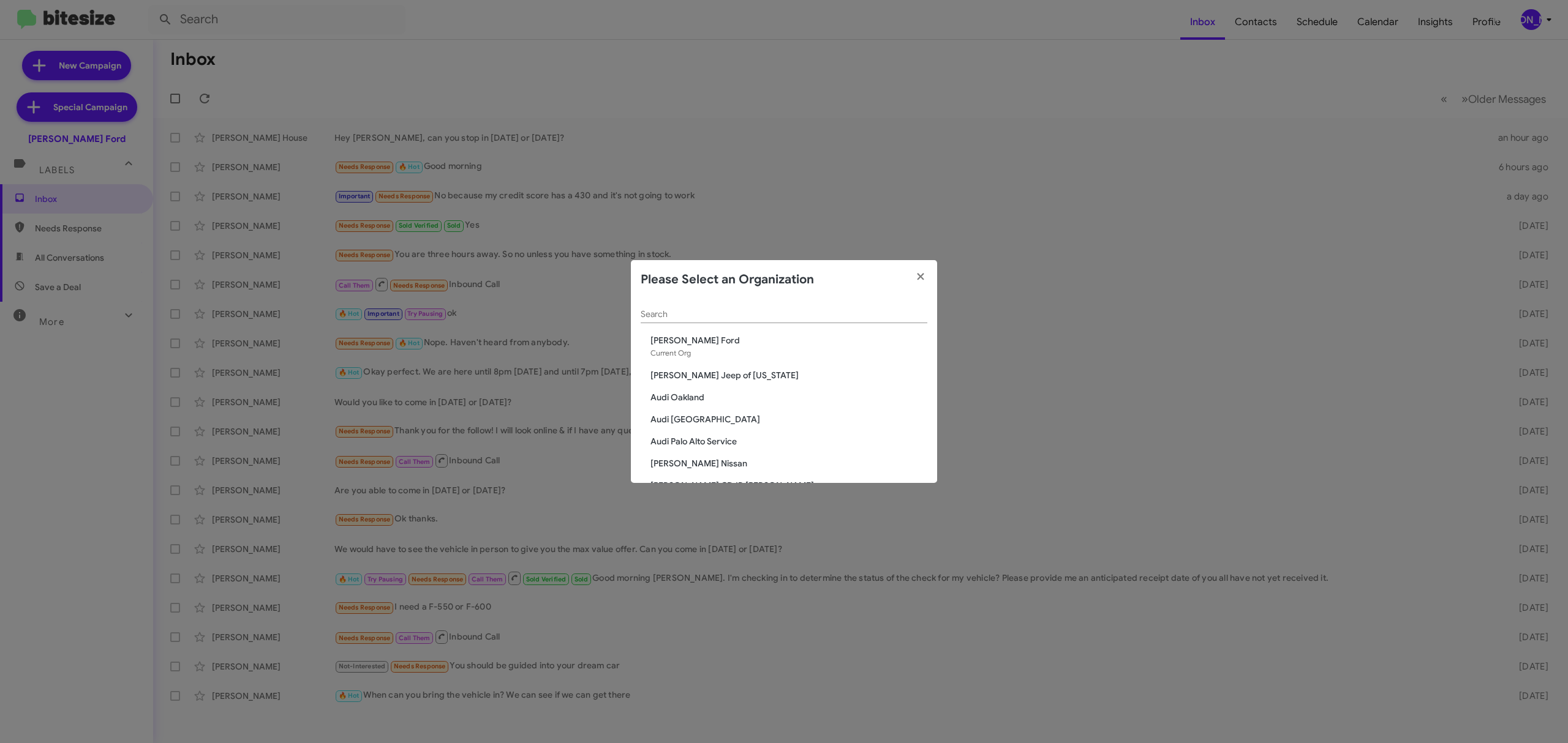
click at [840, 317] on input "Search" at bounding box center [784, 314] width 287 height 10
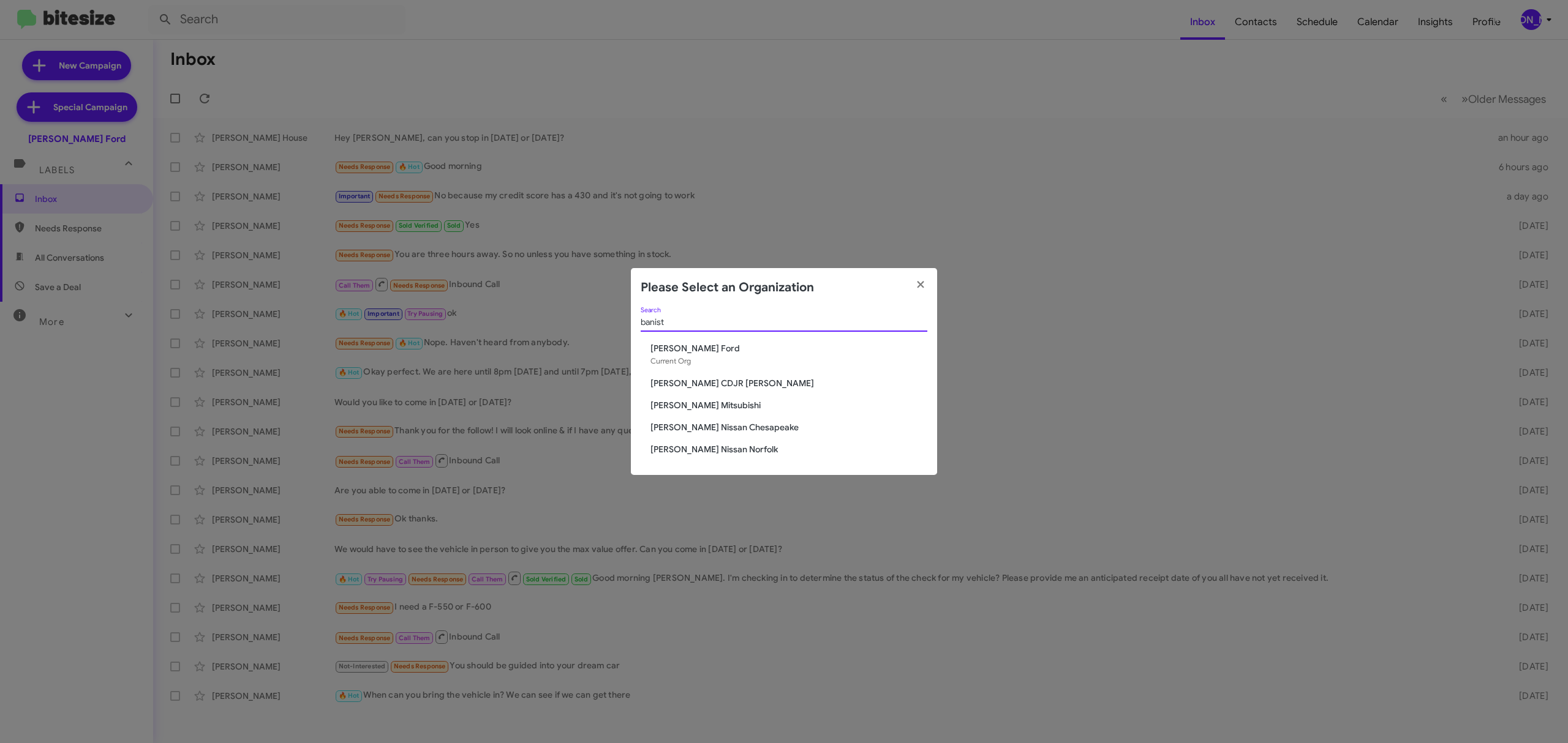
type input "banist"
click at [740, 378] on span "[PERSON_NAME] CDJR [PERSON_NAME]" at bounding box center [789, 383] width 277 height 12
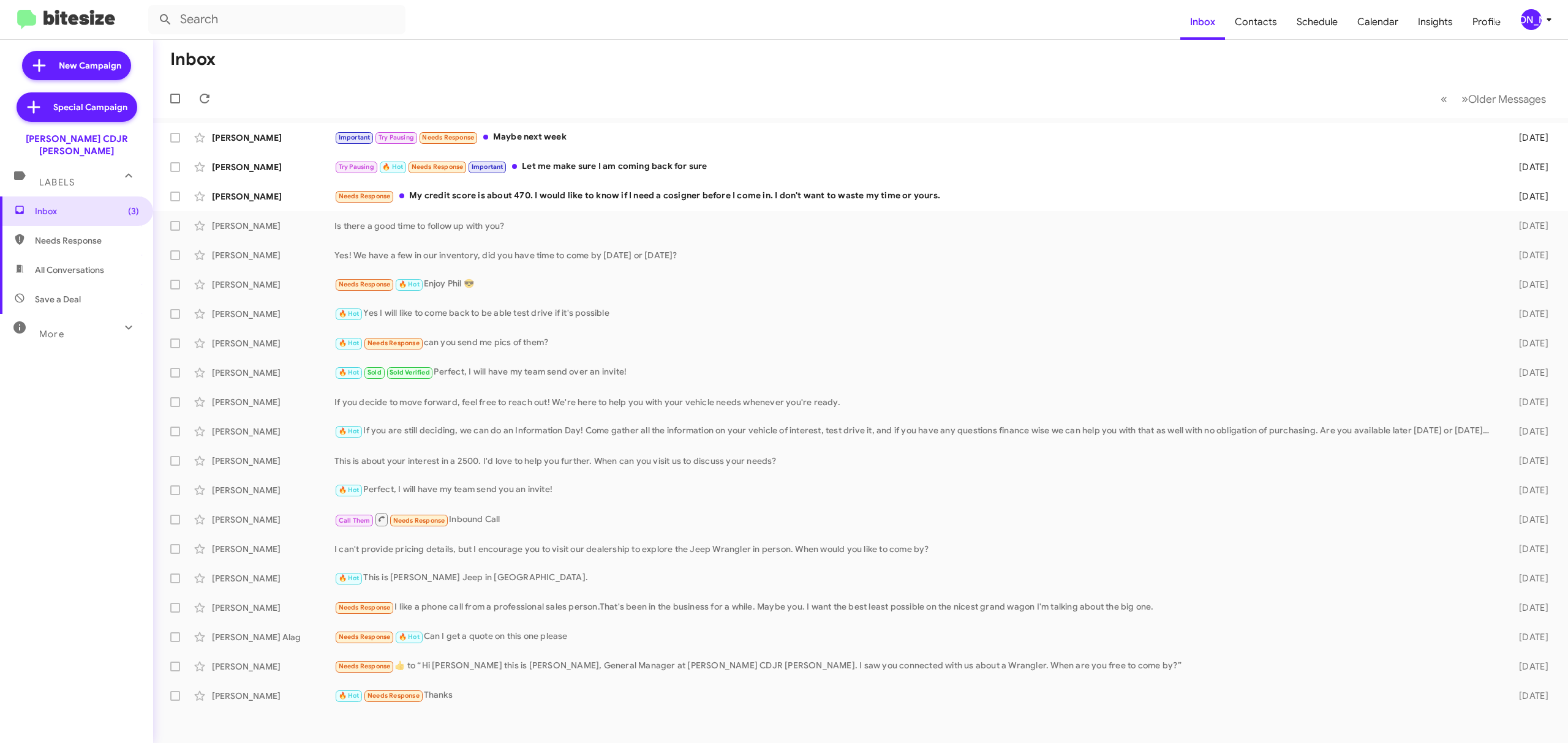
click at [1542, 21] on icon at bounding box center [1549, 20] width 14 height 14
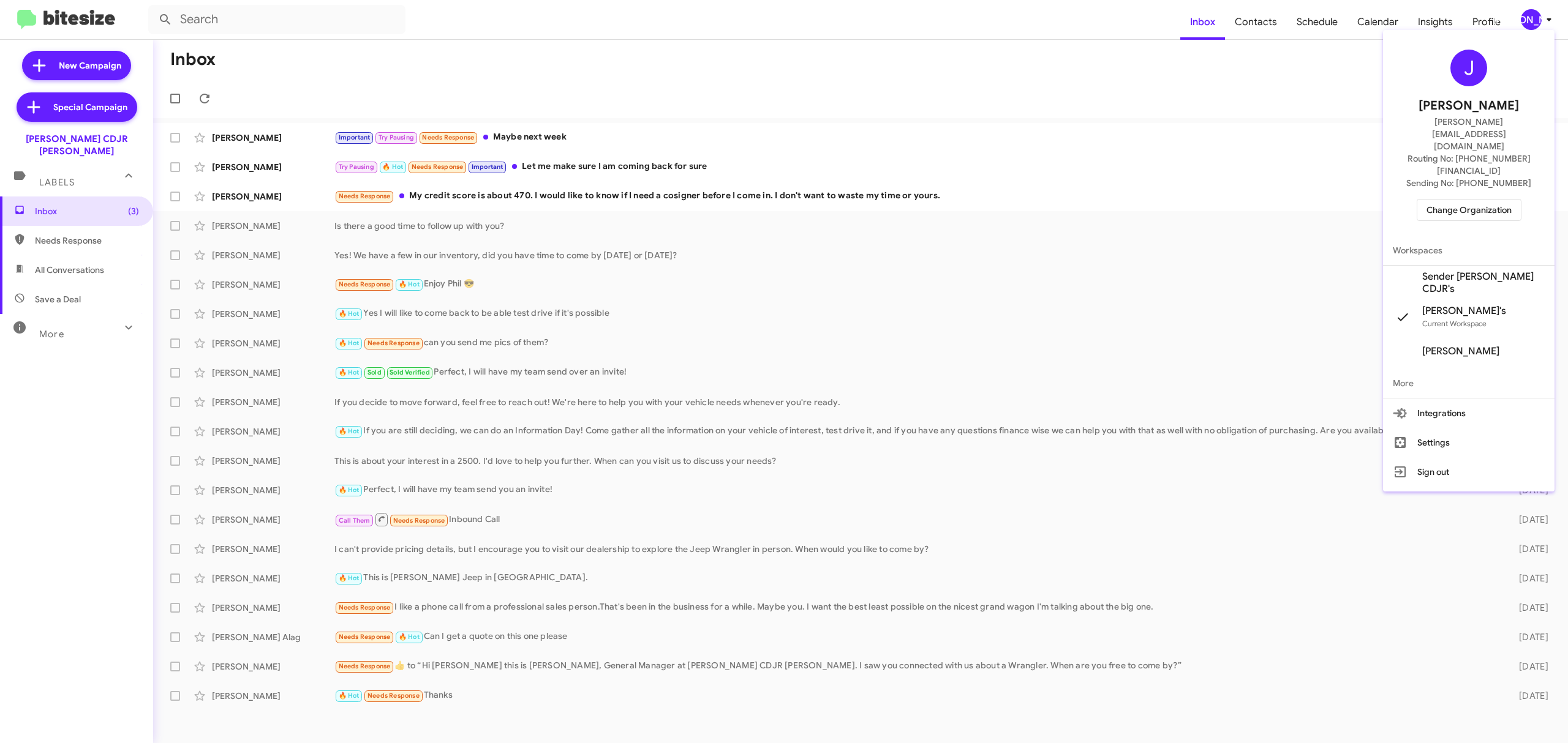
click at [1477, 200] on span "Change Organization" at bounding box center [1469, 210] width 85 height 21
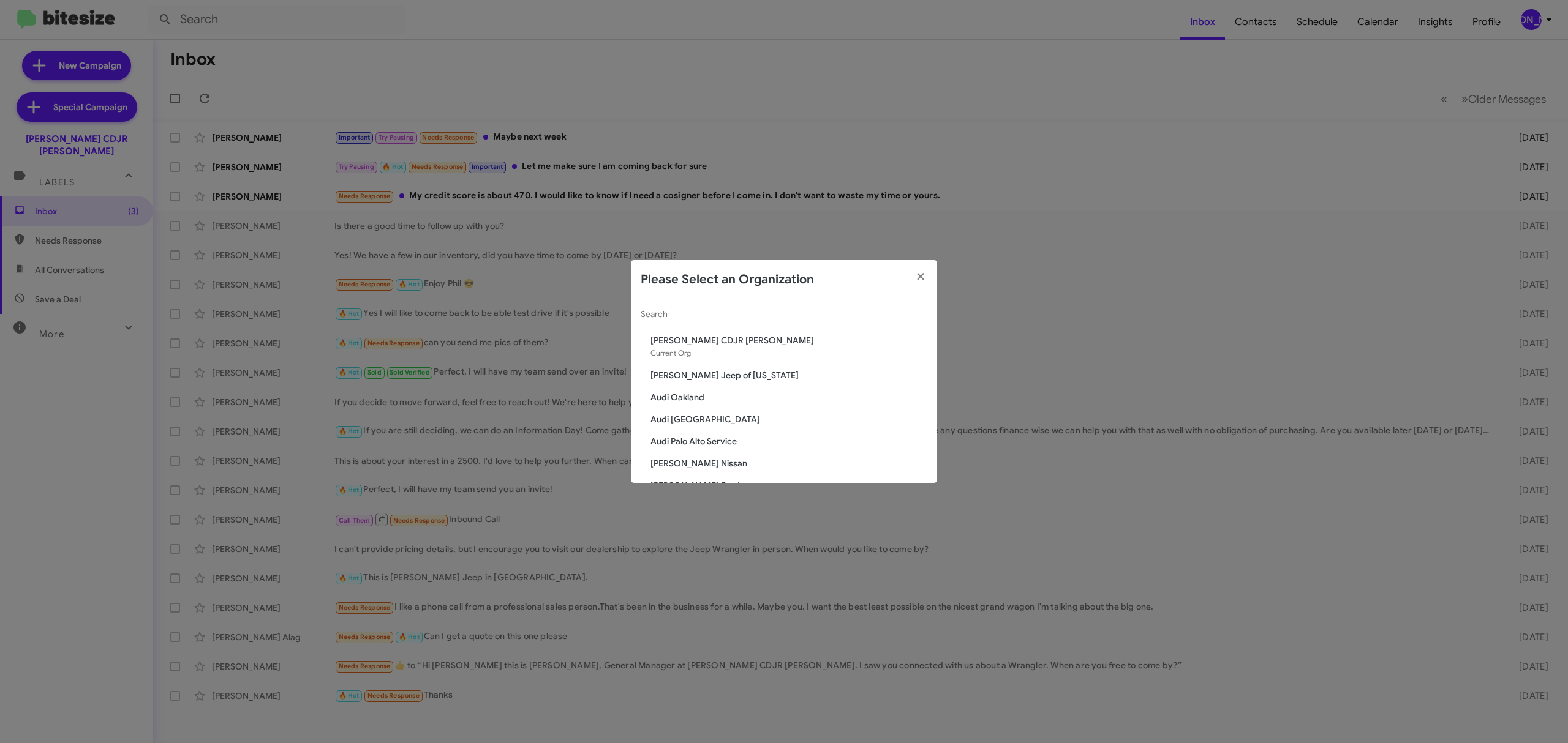
click at [743, 311] on input "Search" at bounding box center [784, 314] width 287 height 10
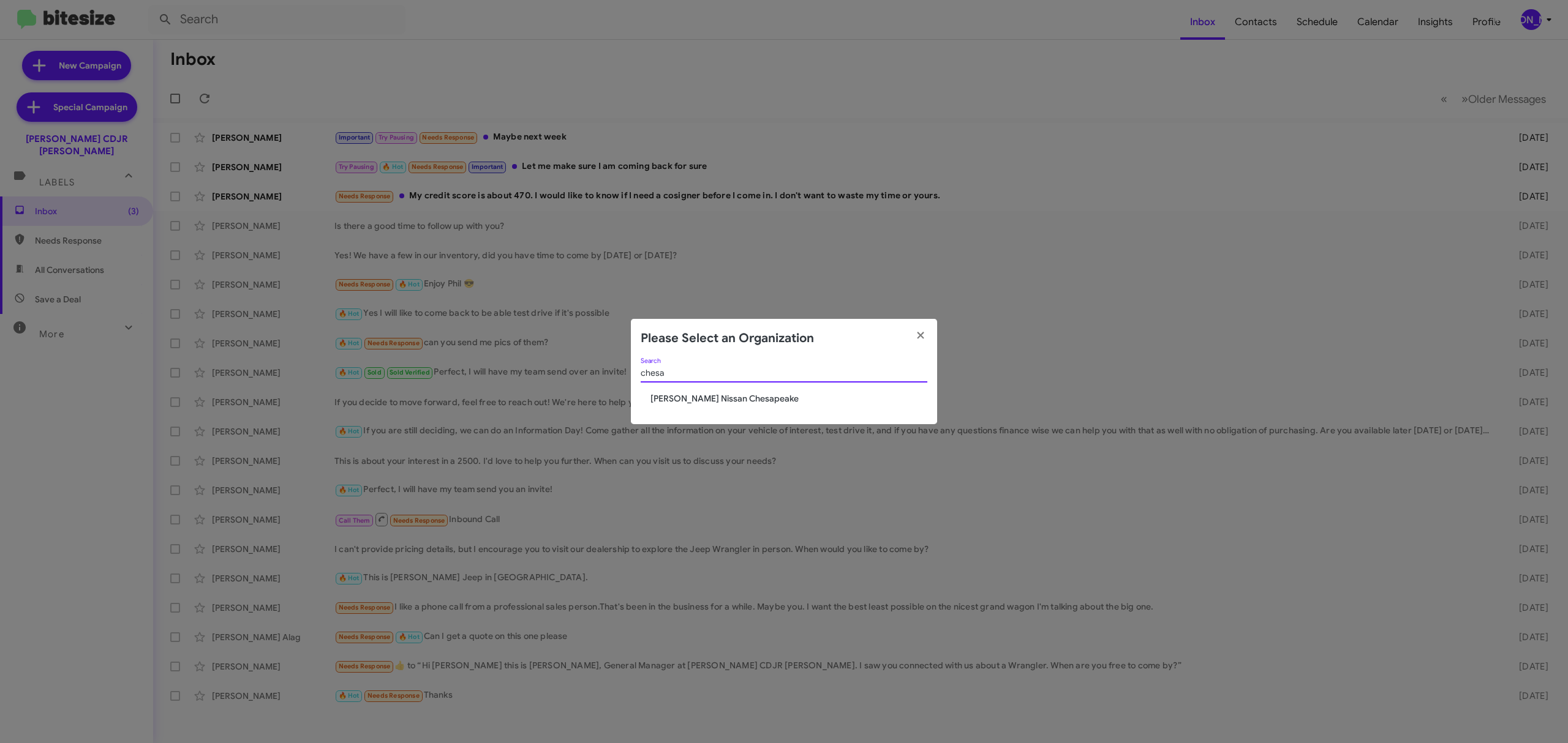
type input "chesa"
click at [755, 396] on span "[PERSON_NAME] Nissan Chesapeake" at bounding box center [789, 398] width 277 height 12
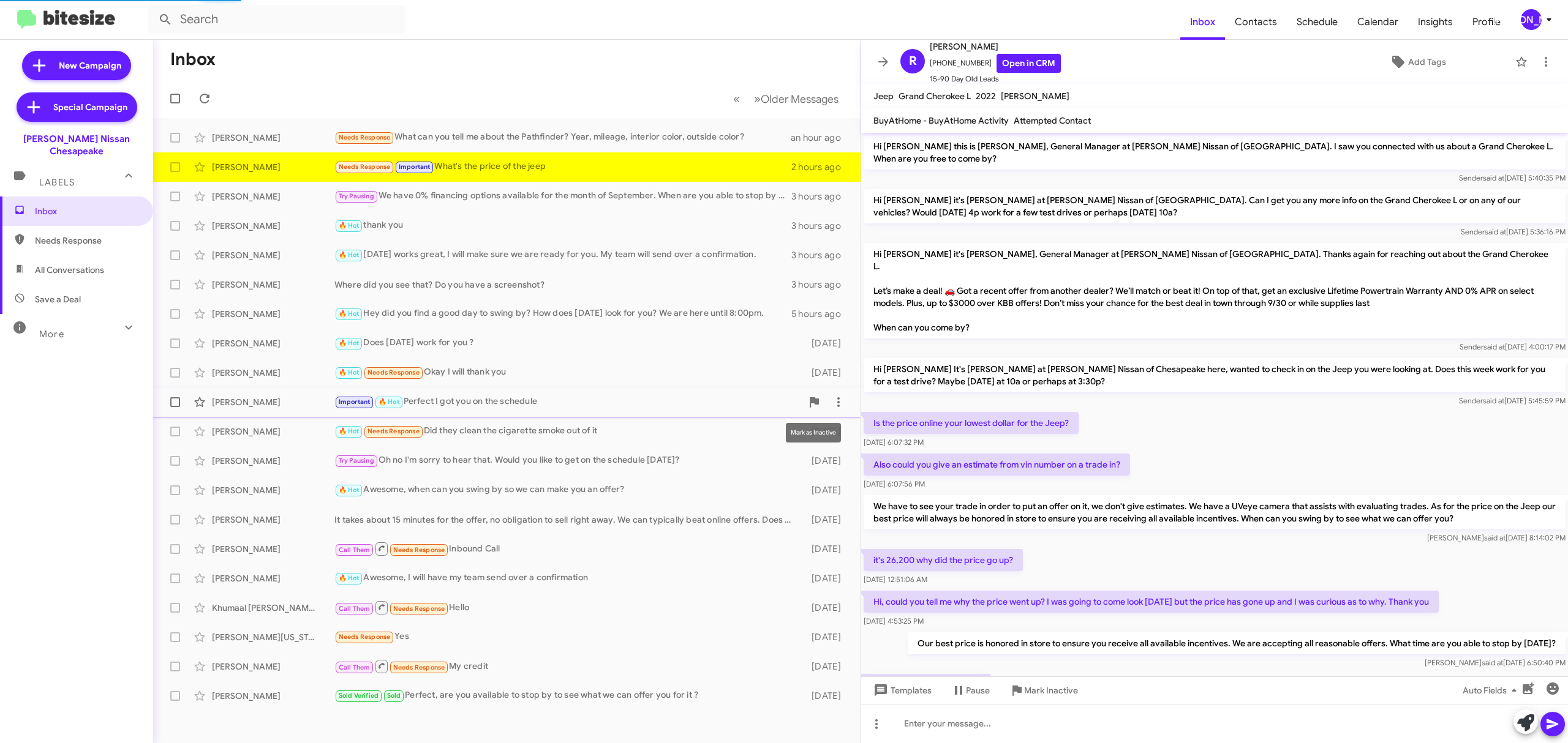
scroll to position [45, 0]
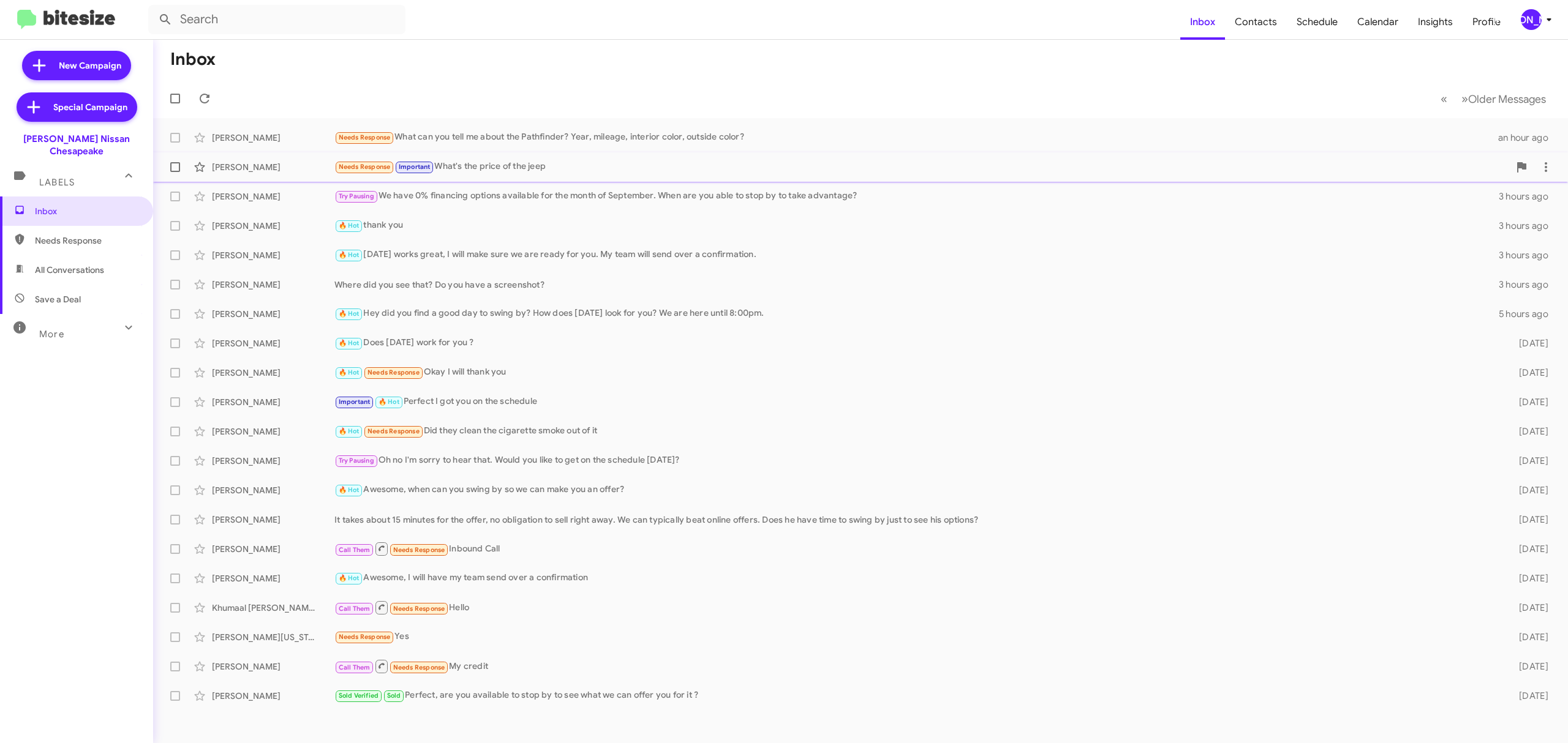
click at [172, 167] on span at bounding box center [175, 166] width 10 height 10
click at [174, 172] on input "checkbox" at bounding box center [174, 172] width 1 height 1
checkbox input "true"
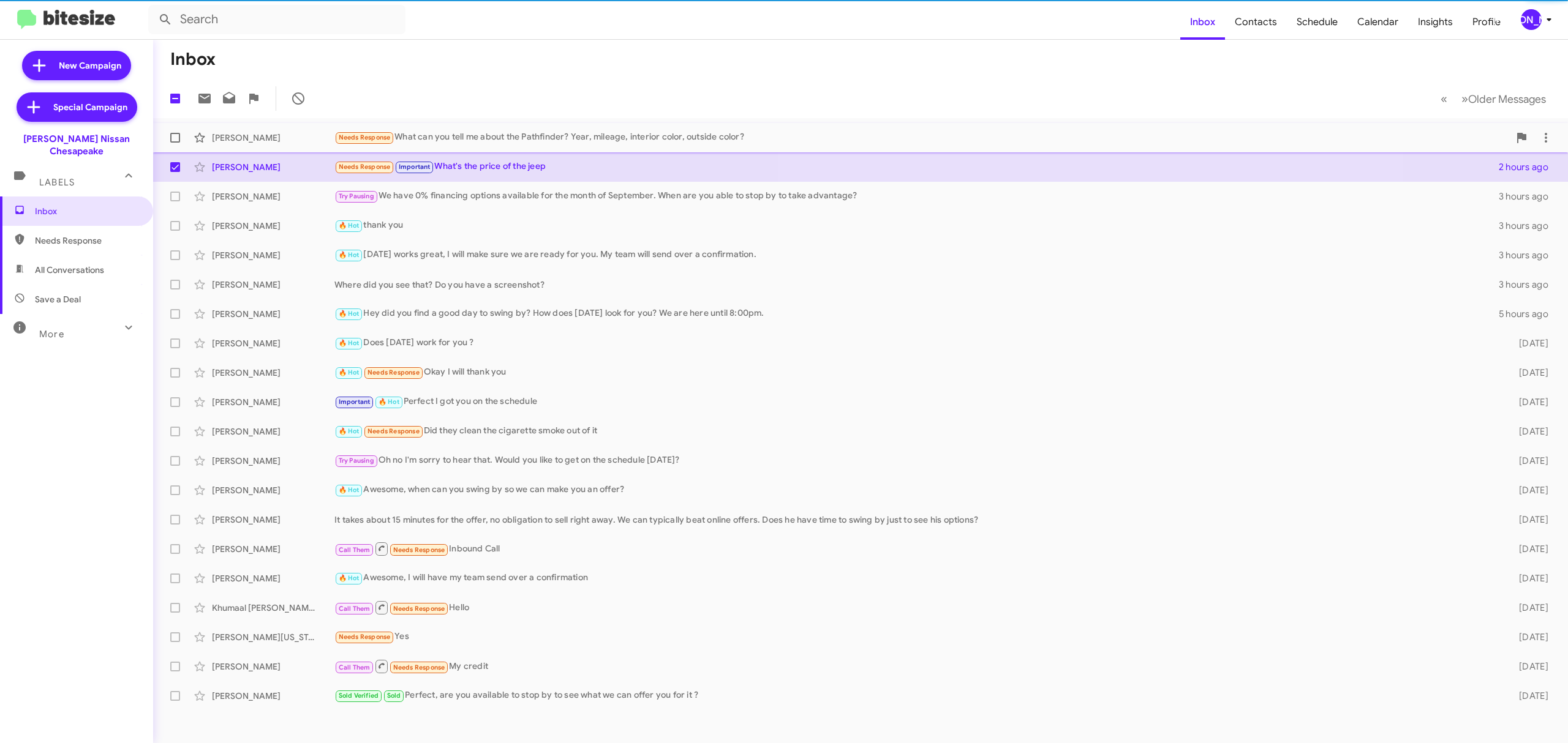
click at [174, 138] on span at bounding box center [175, 137] width 10 height 10
click at [174, 142] on input "checkbox" at bounding box center [174, 142] width 1 height 1
checkbox input "true"
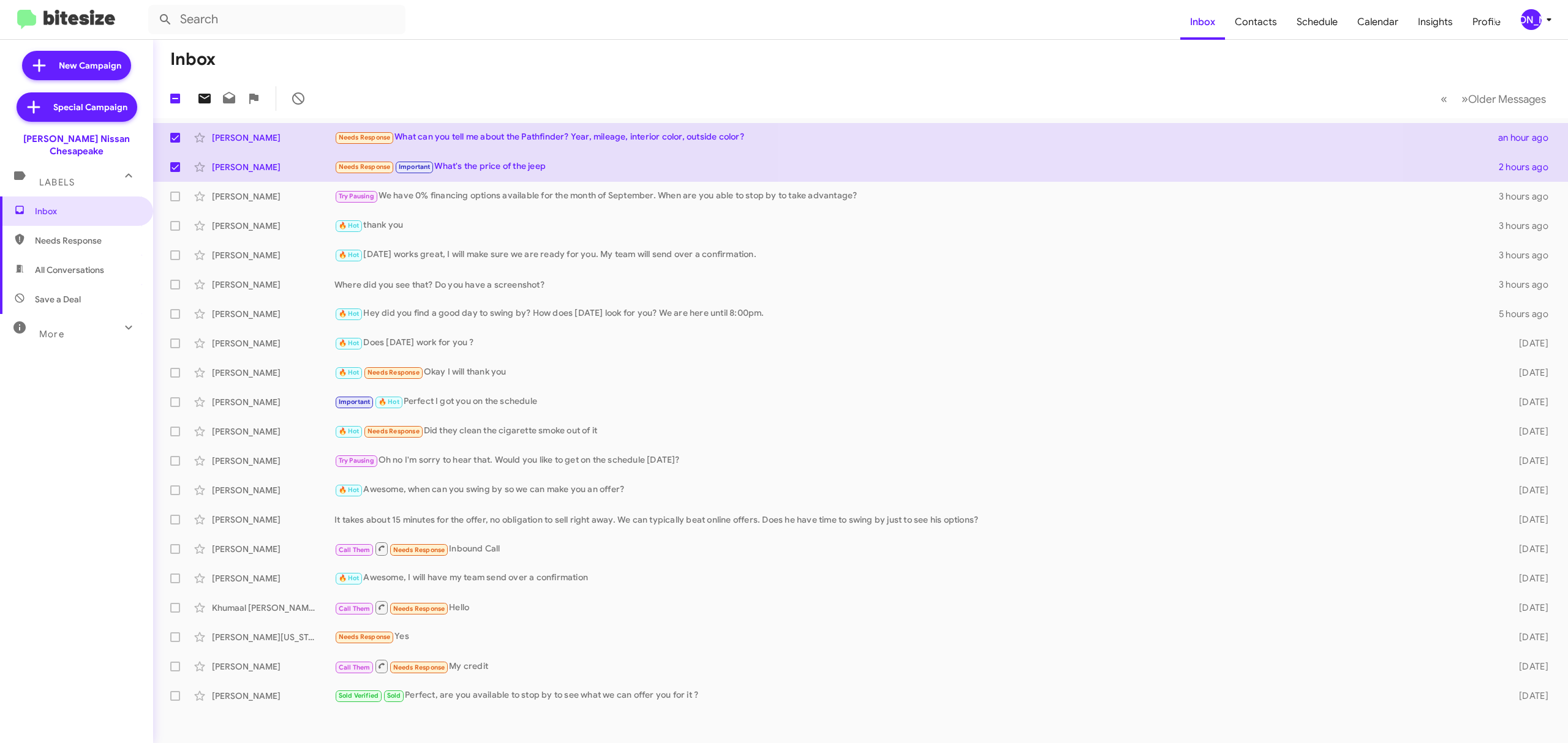
click at [203, 99] on icon at bounding box center [204, 98] width 12 height 10
click at [1543, 23] on icon at bounding box center [1549, 20] width 14 height 14
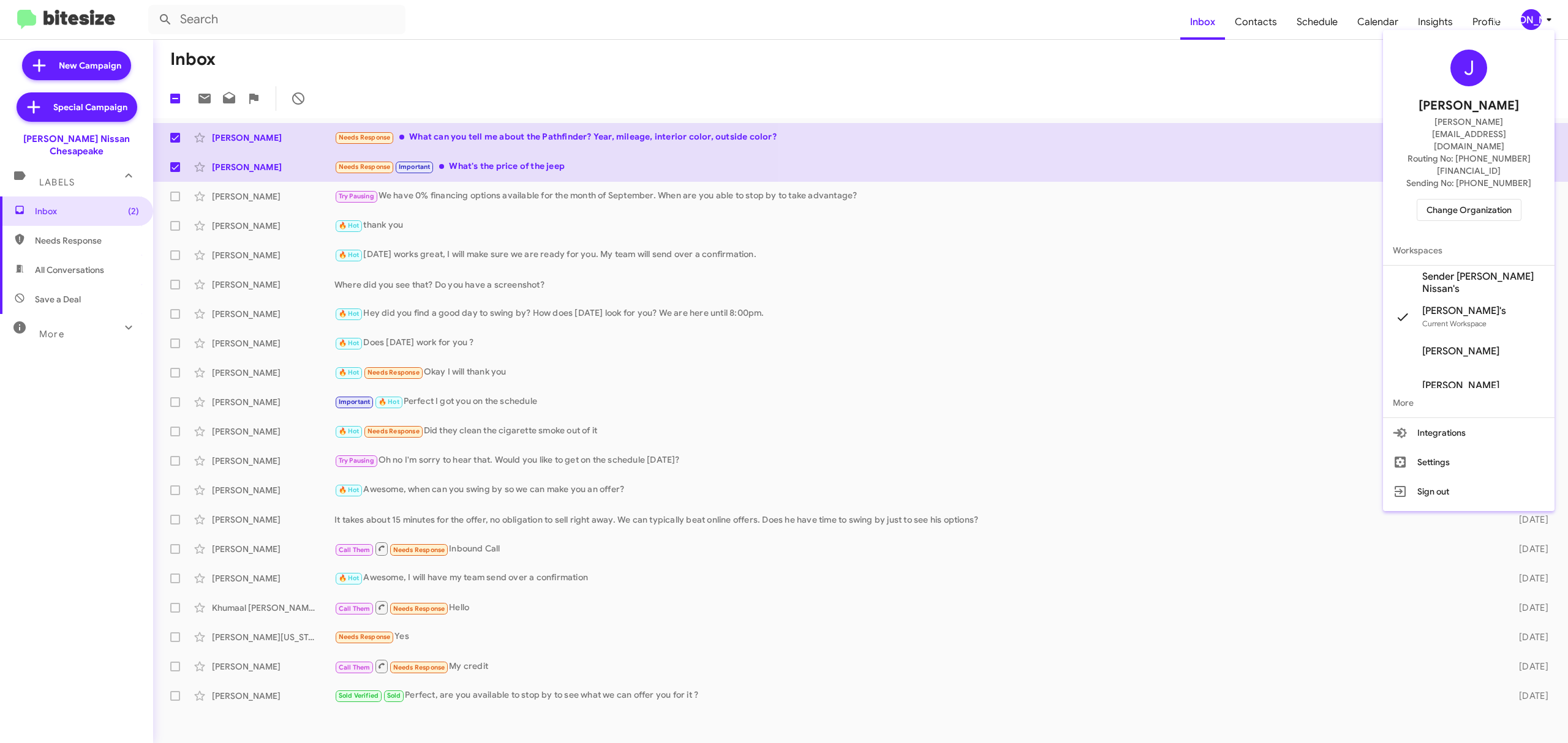
click at [1459, 200] on span "Change Organization" at bounding box center [1469, 210] width 85 height 21
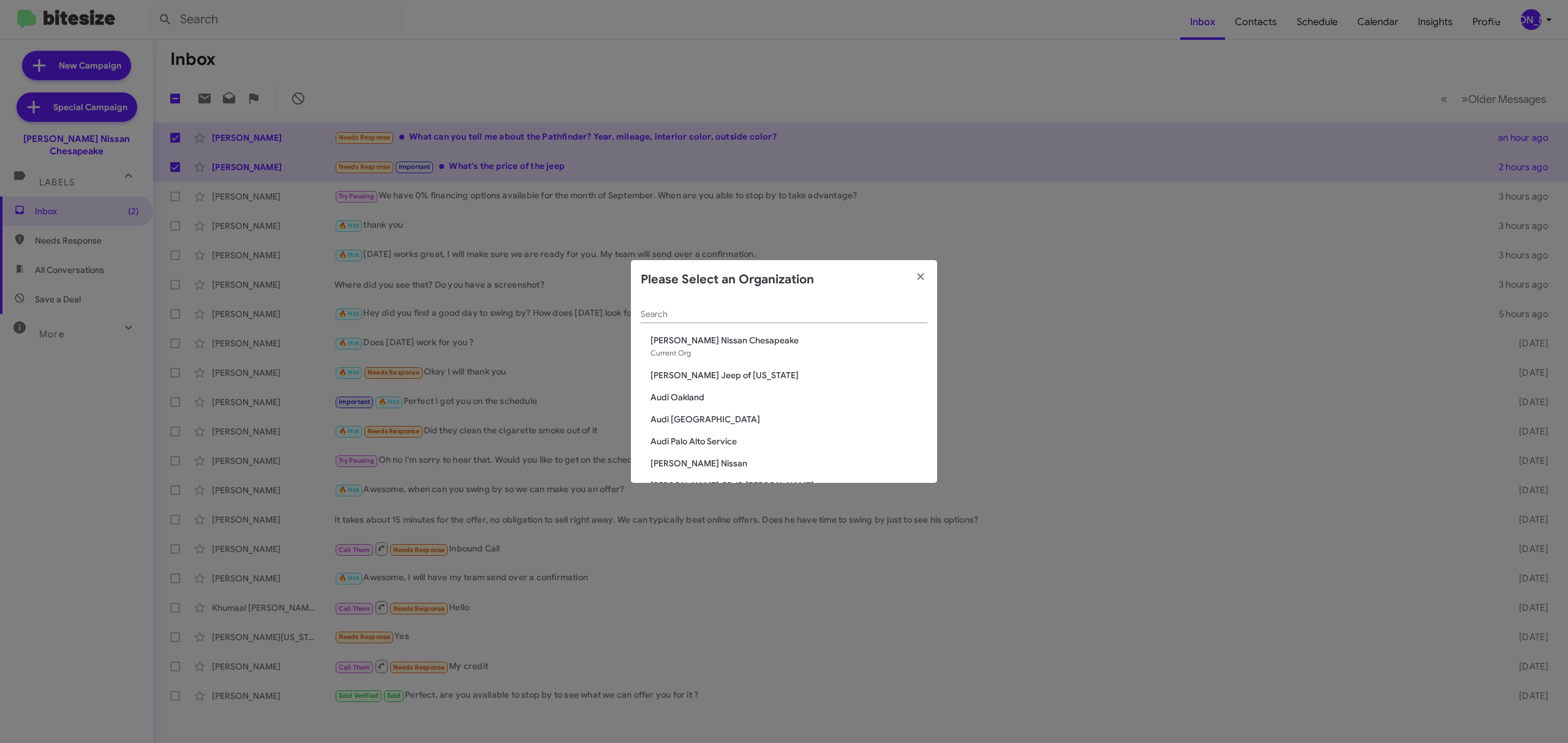
click at [750, 337] on span "[PERSON_NAME] Nissan Chesapeake" at bounding box center [789, 340] width 277 height 12
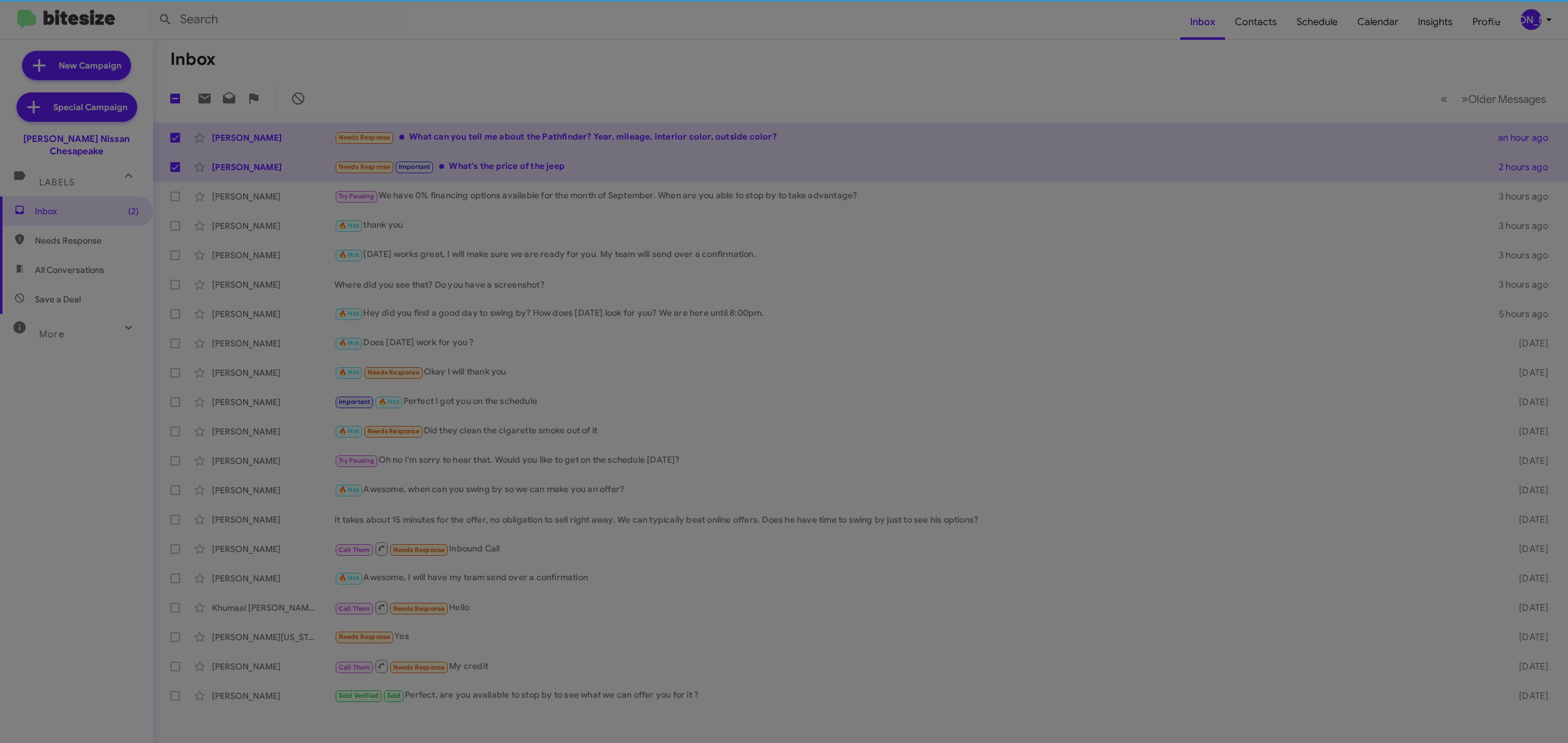
click at [726, 289] on input "Search" at bounding box center [784, 283] width 287 height 10
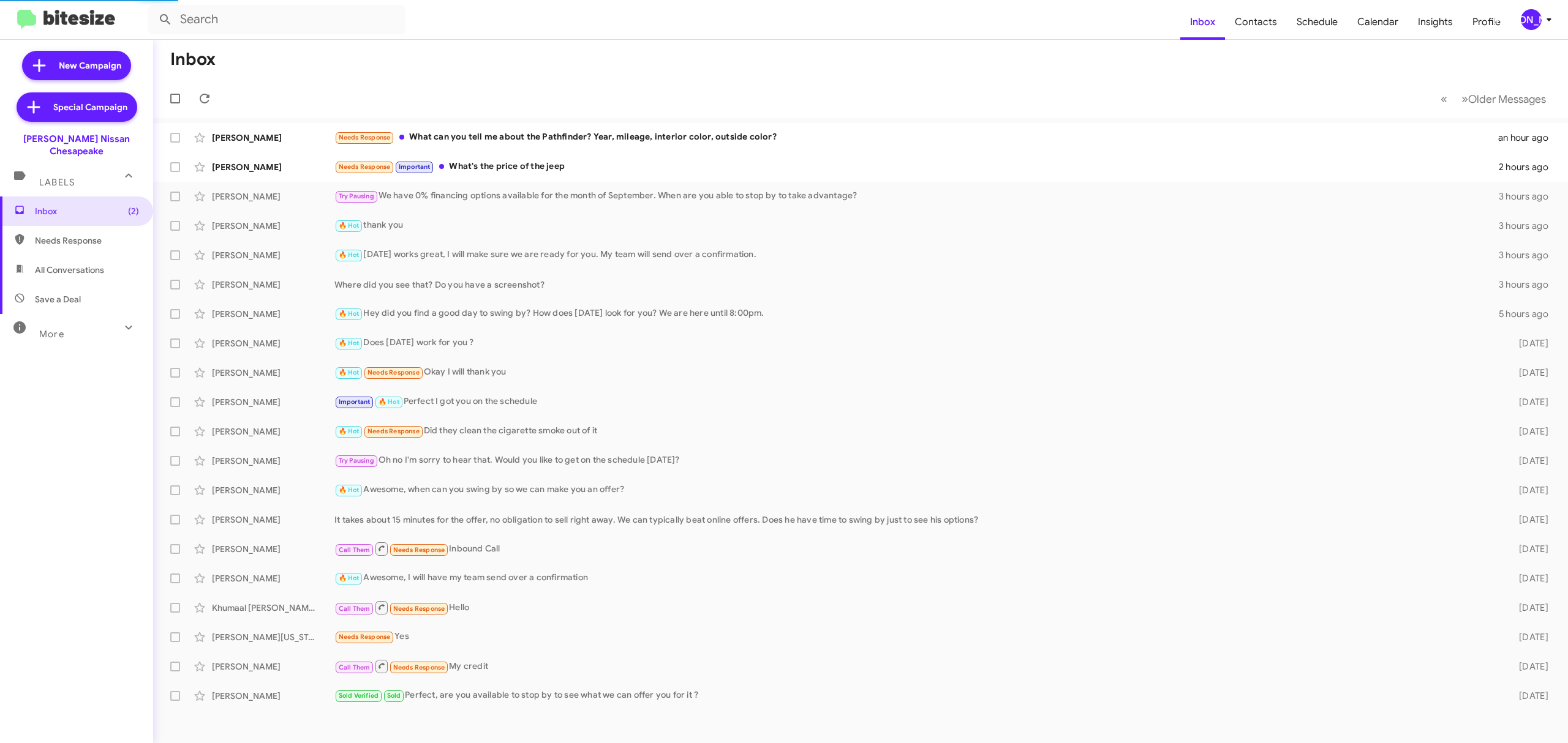
click at [1519, 27] on button "[PERSON_NAME]" at bounding box center [1532, 20] width 44 height 21
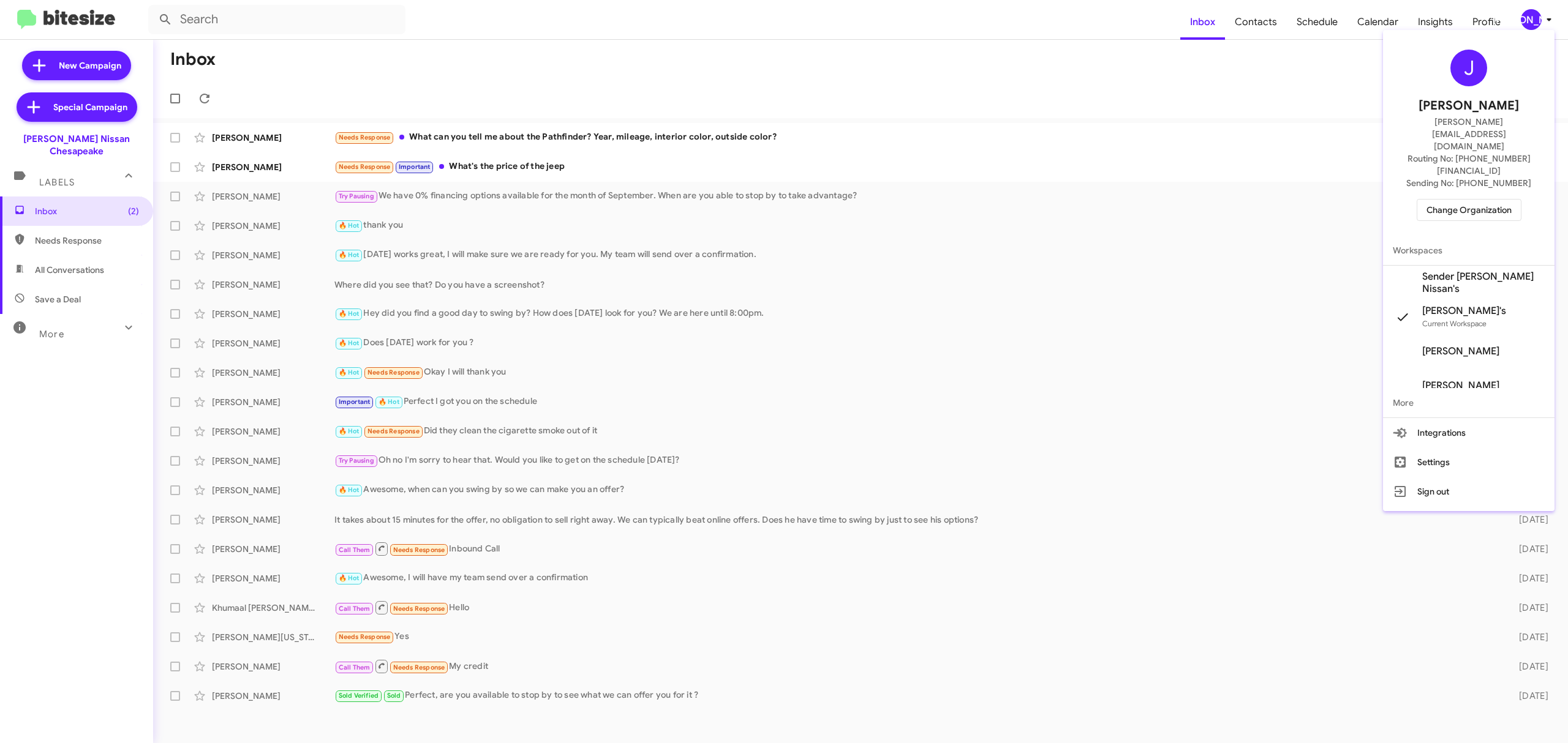
click at [1461, 200] on span "Change Organization" at bounding box center [1469, 210] width 85 height 21
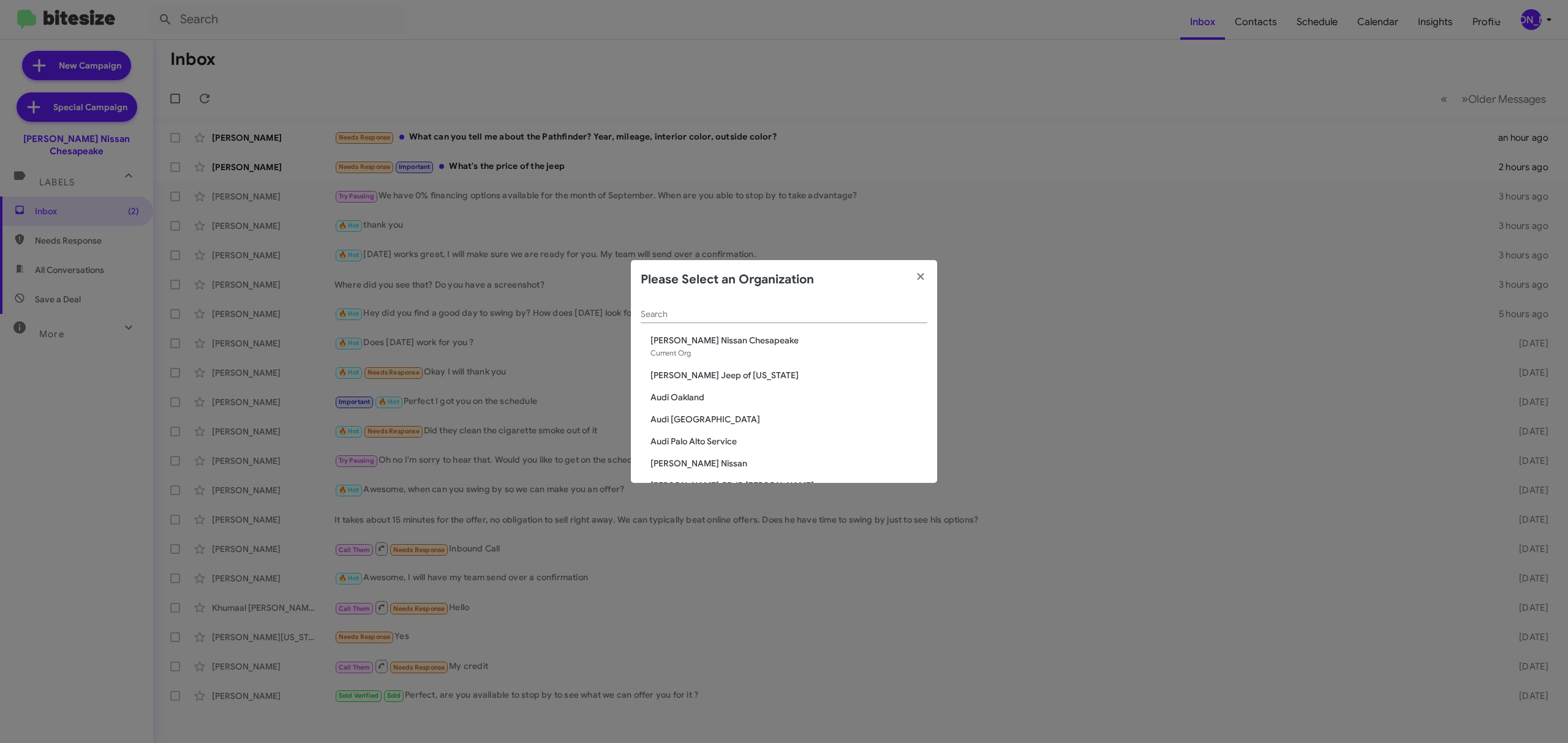
click at [738, 337] on span "[PERSON_NAME] Nissan Chesapeake" at bounding box center [789, 340] width 277 height 12
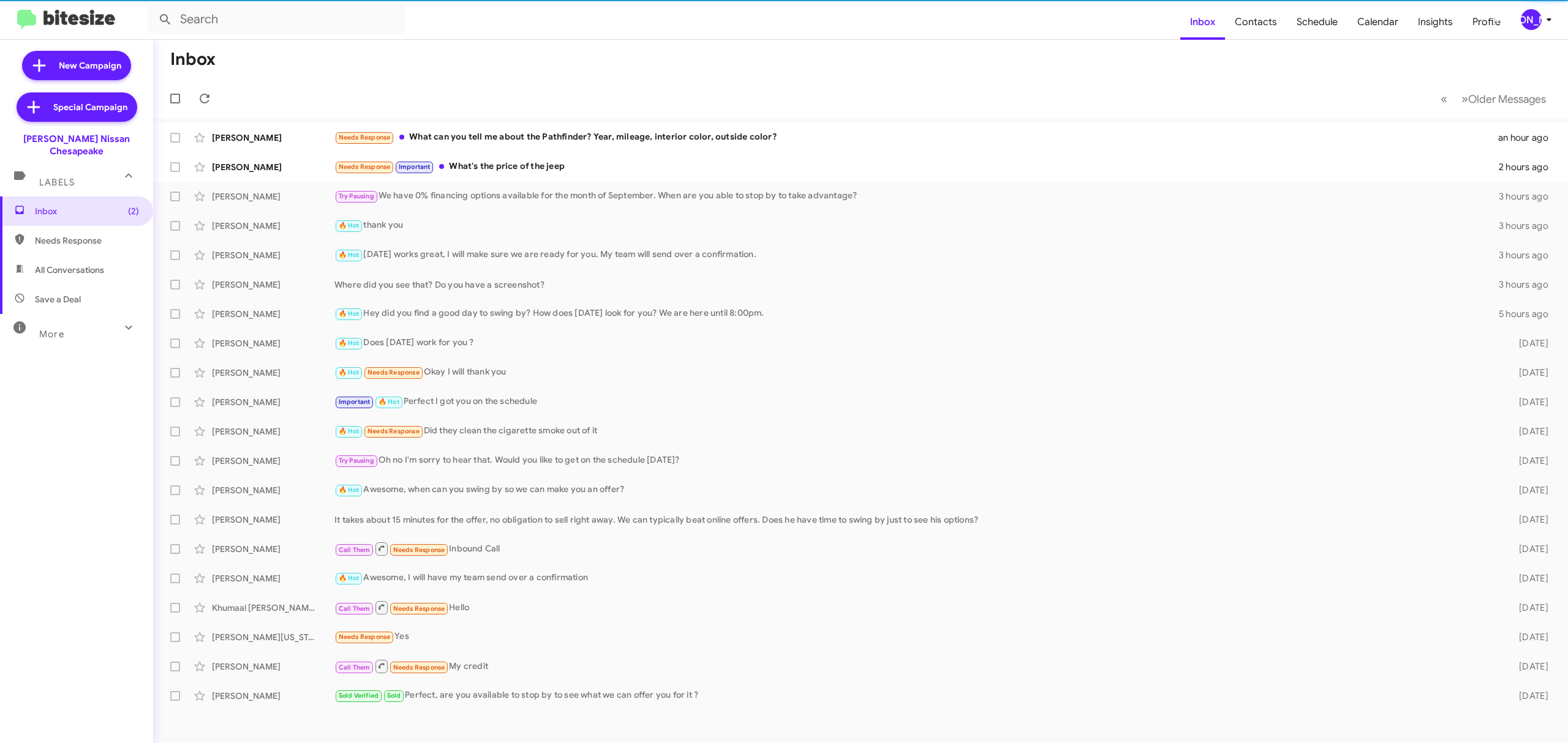
click at [1529, 20] on div "[PERSON_NAME]" at bounding box center [1531, 20] width 21 height 21
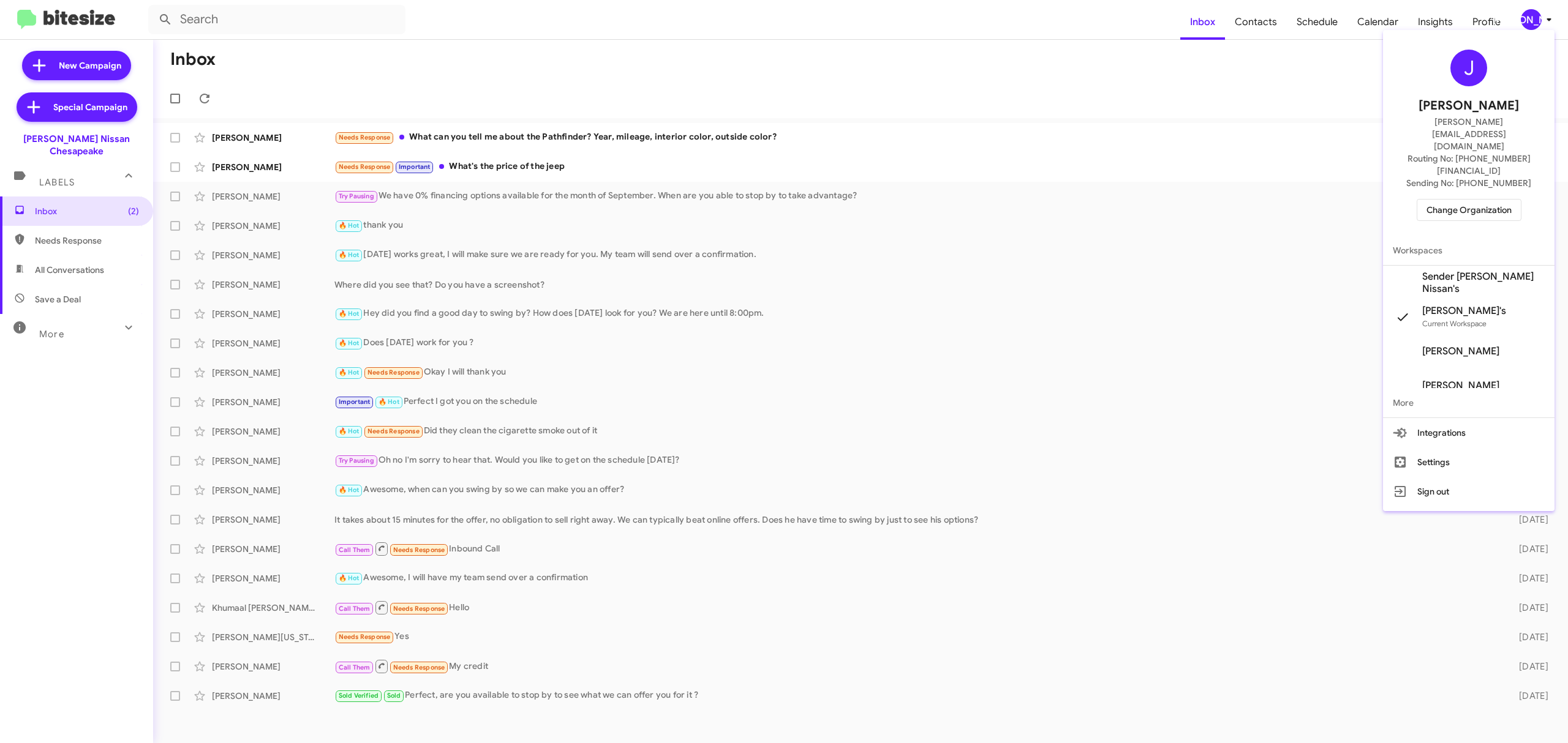
click at [1435, 200] on span "Change Organization" at bounding box center [1469, 210] width 85 height 21
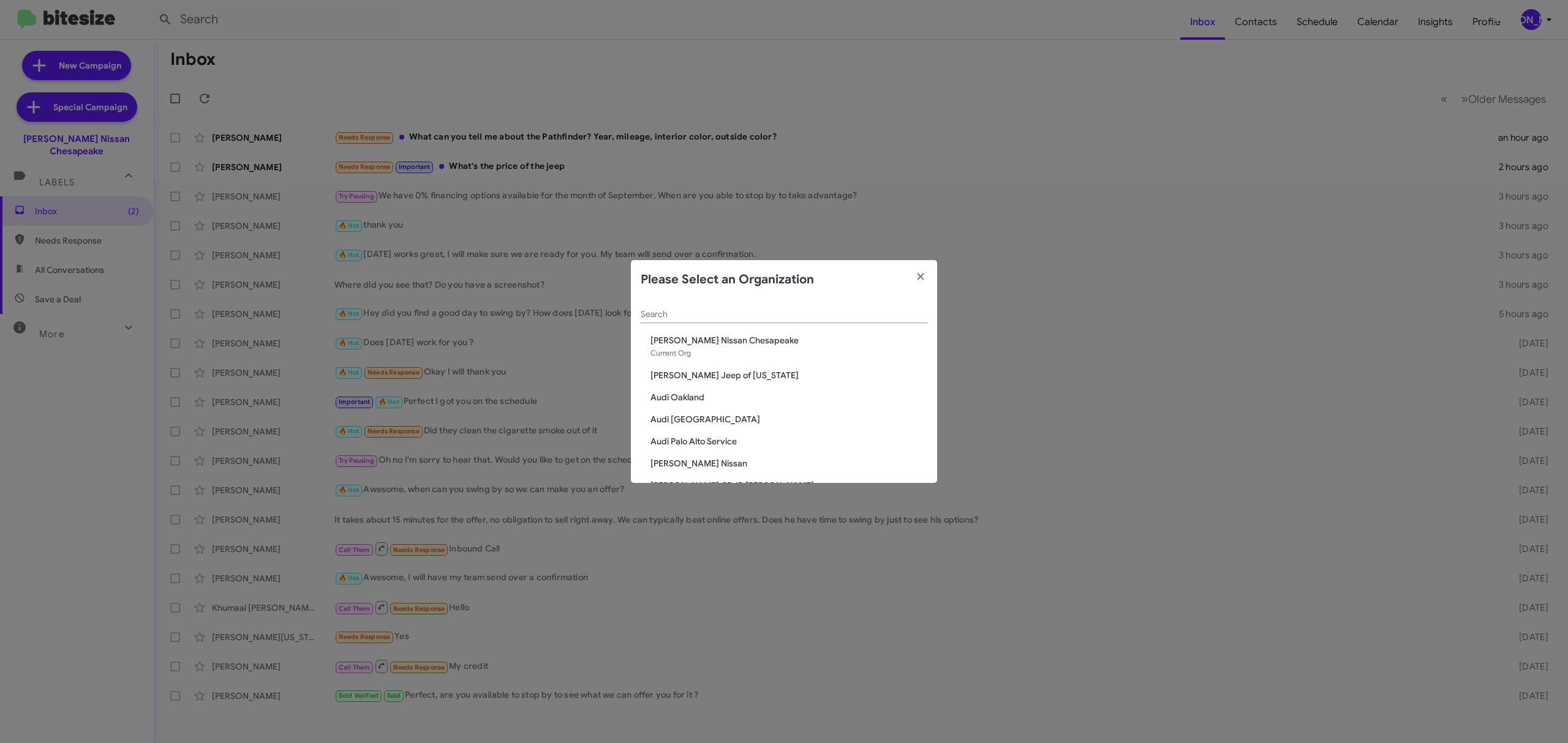
click at [747, 311] on input "Search" at bounding box center [784, 314] width 287 height 10
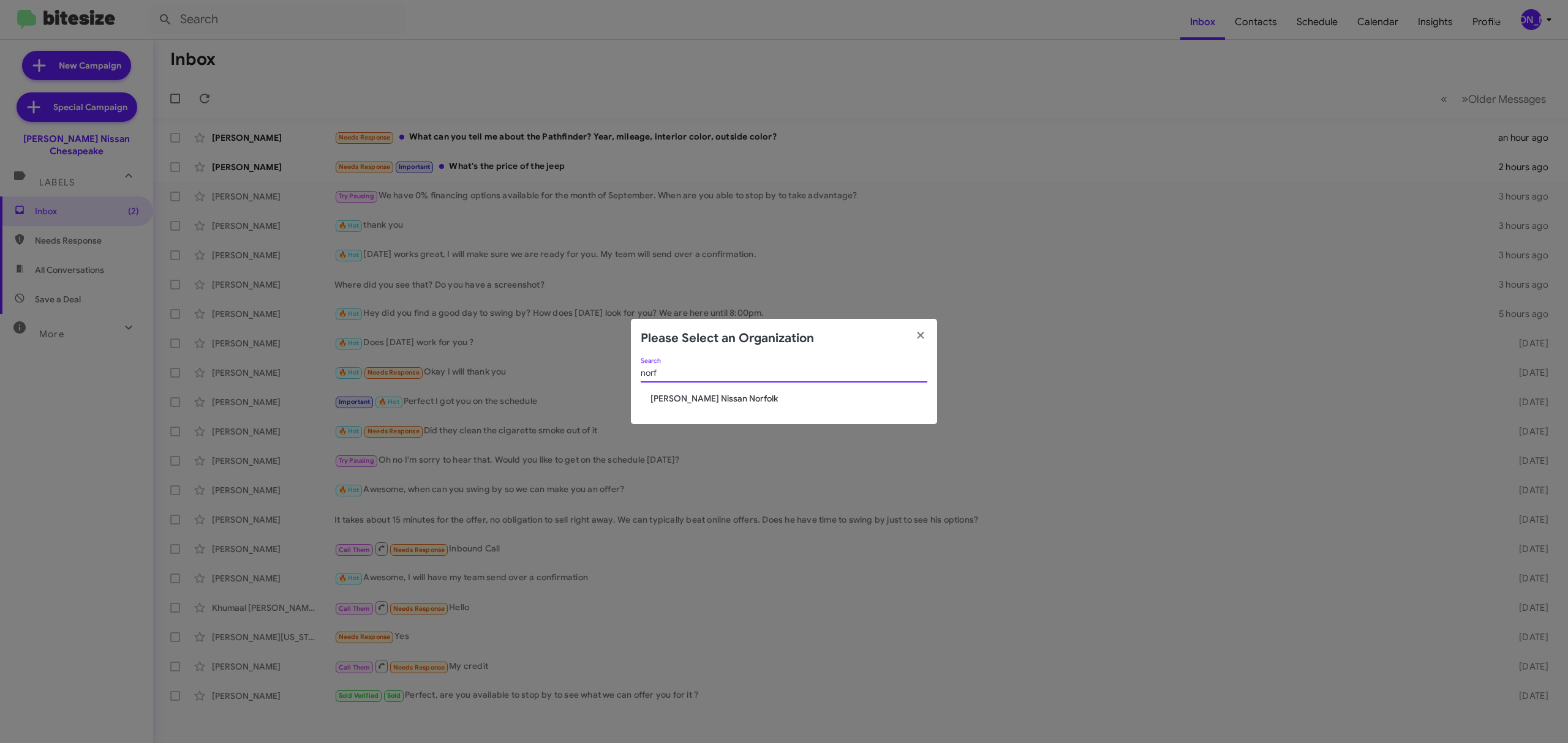
type input "norf"
click at [721, 399] on span "Banister Nissan Norfolk" at bounding box center [789, 398] width 277 height 12
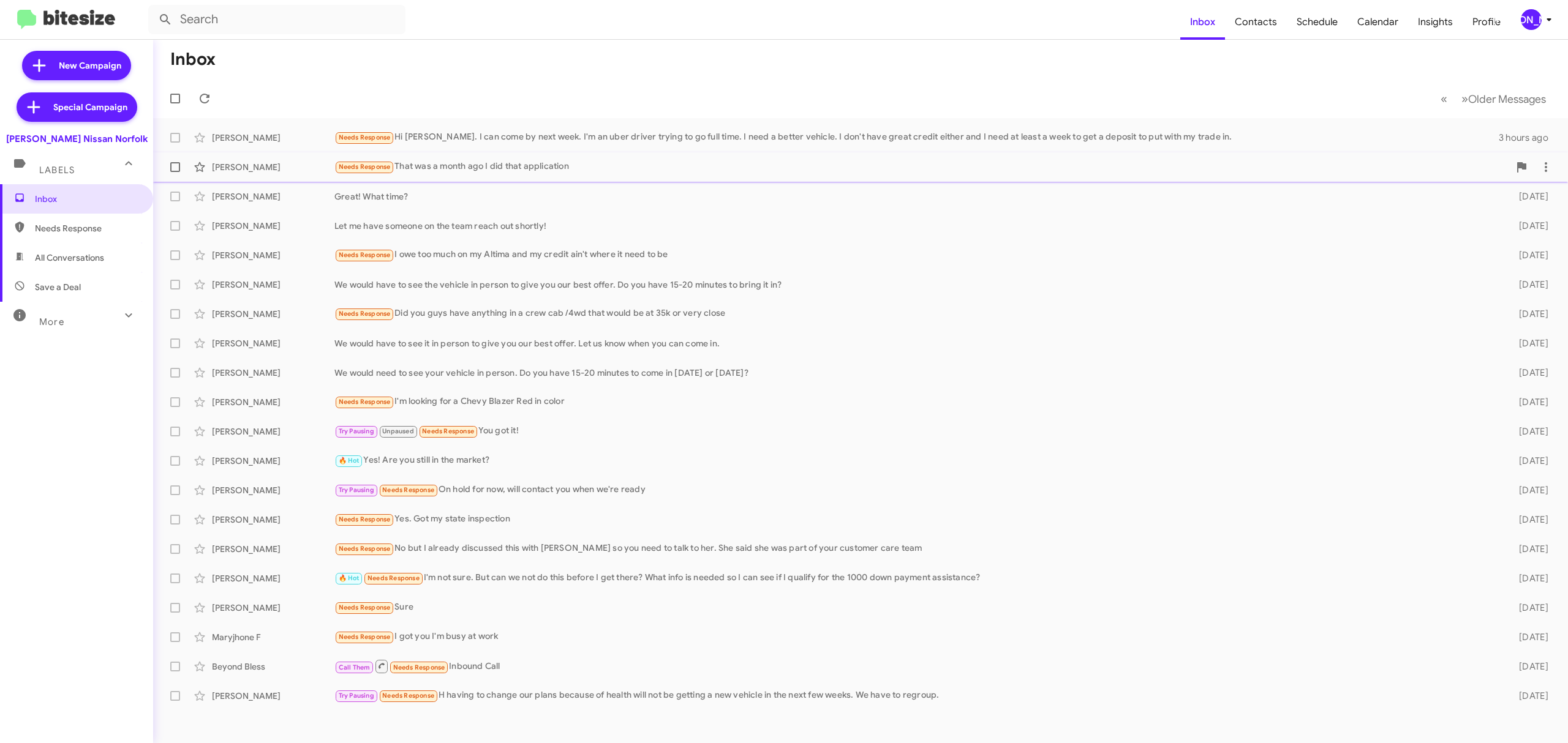
click at [174, 168] on span at bounding box center [175, 166] width 10 height 10
click at [174, 172] on input "checkbox" at bounding box center [174, 172] width 1 height 1
checkbox input "true"
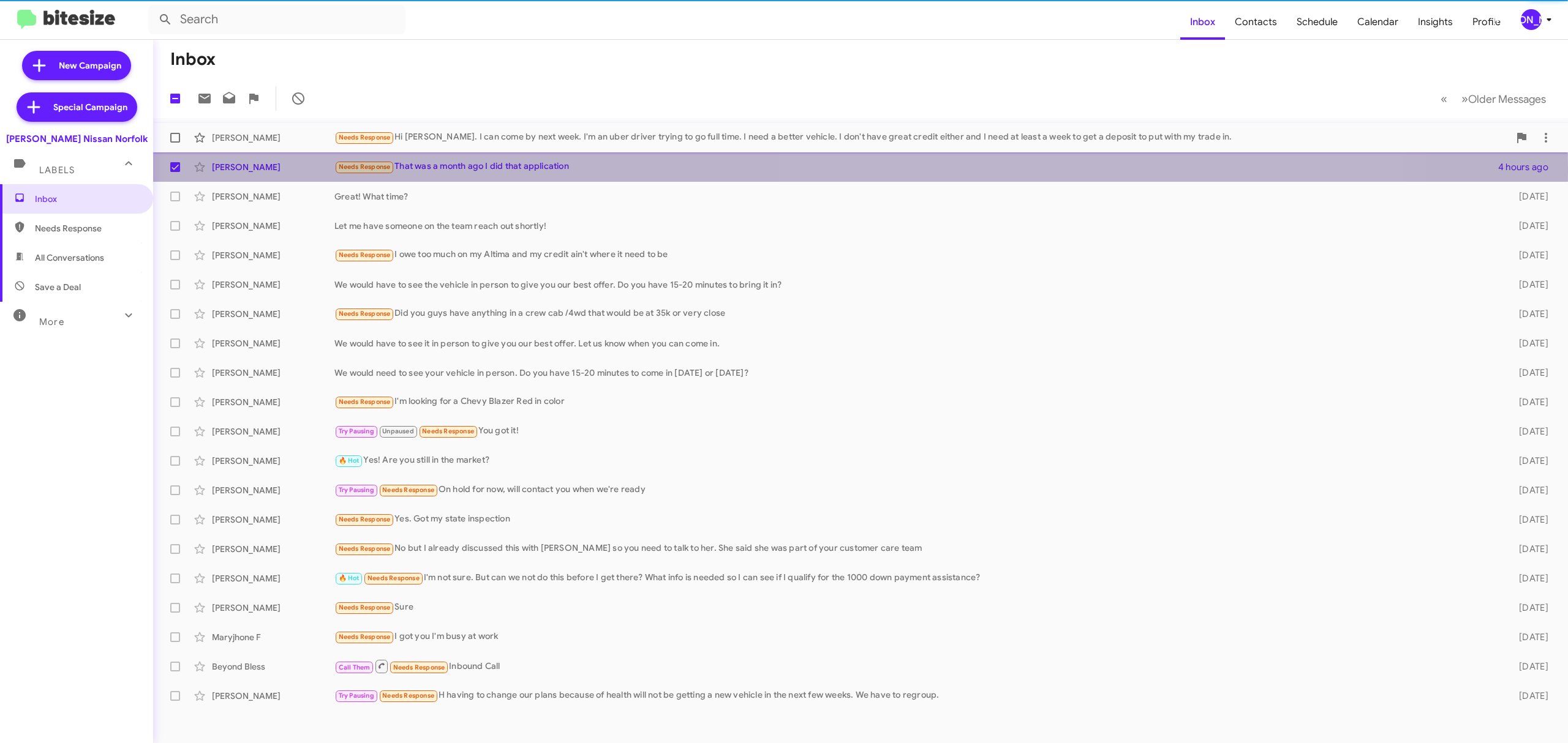
click at [177, 136] on span at bounding box center [175, 137] width 10 height 10
click at [175, 142] on input "checkbox" at bounding box center [174, 142] width 1 height 1
checkbox input "true"
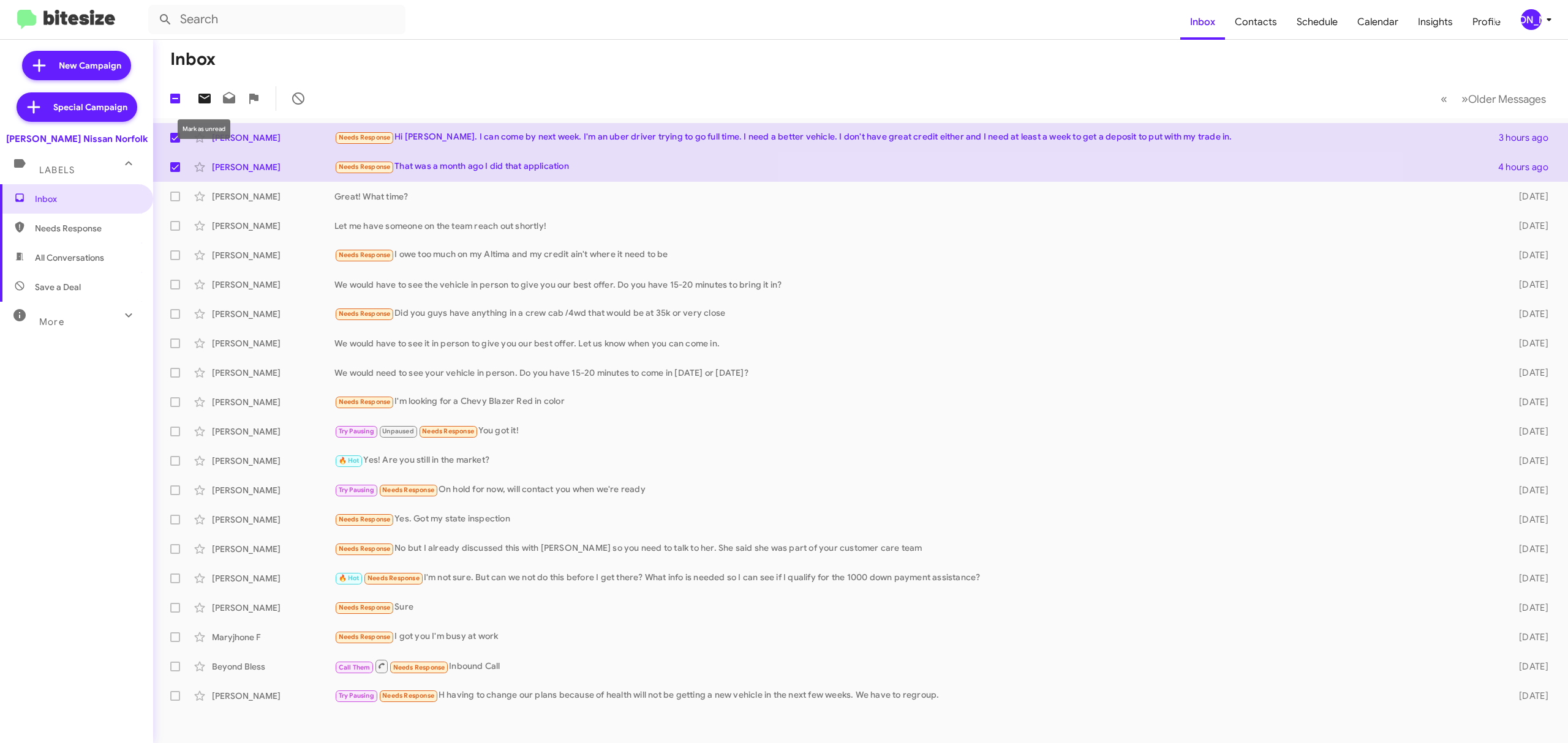
click at [207, 101] on icon at bounding box center [204, 98] width 12 height 10
click at [1544, 23] on icon at bounding box center [1549, 20] width 14 height 14
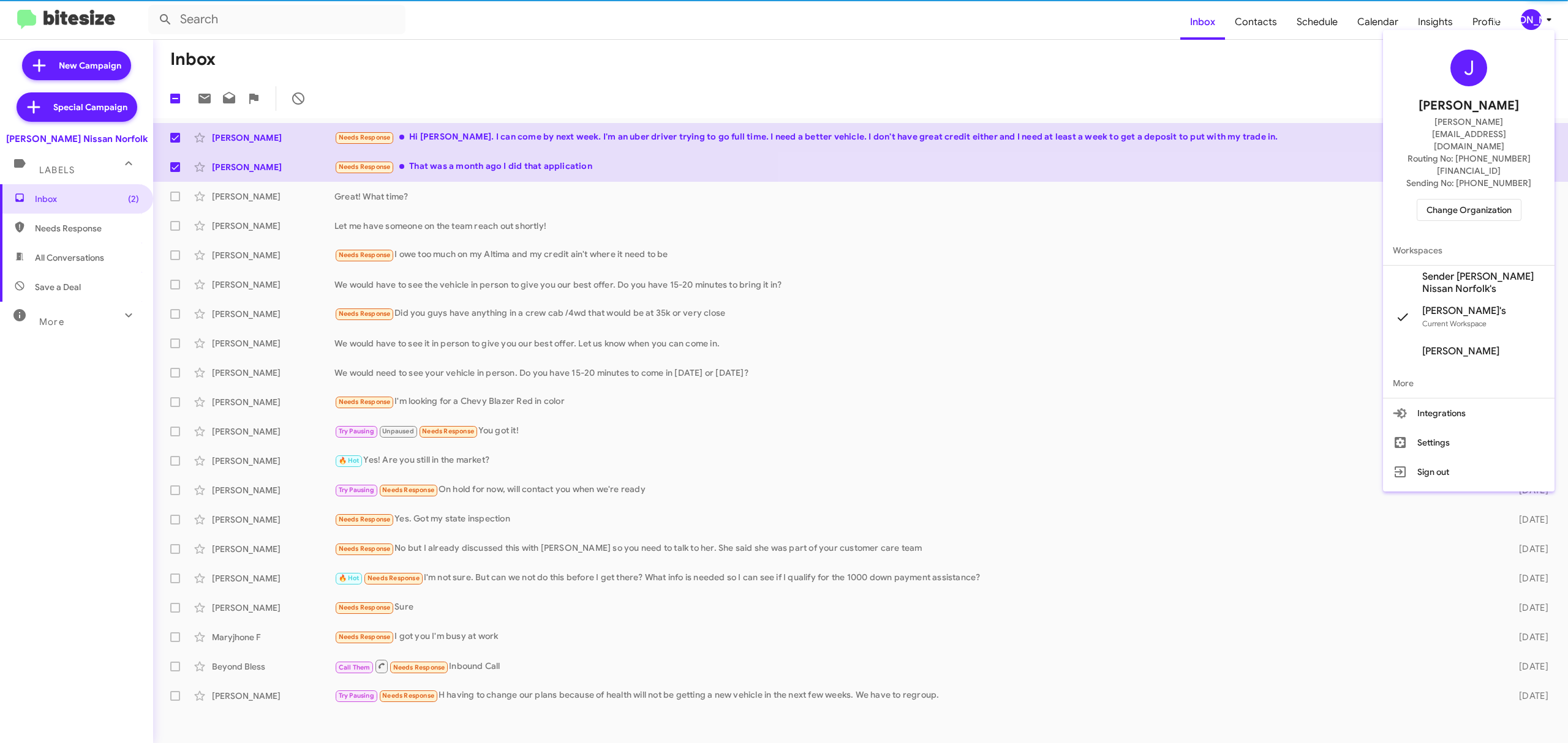
click at [1467, 200] on span "Change Organization" at bounding box center [1469, 210] width 85 height 21
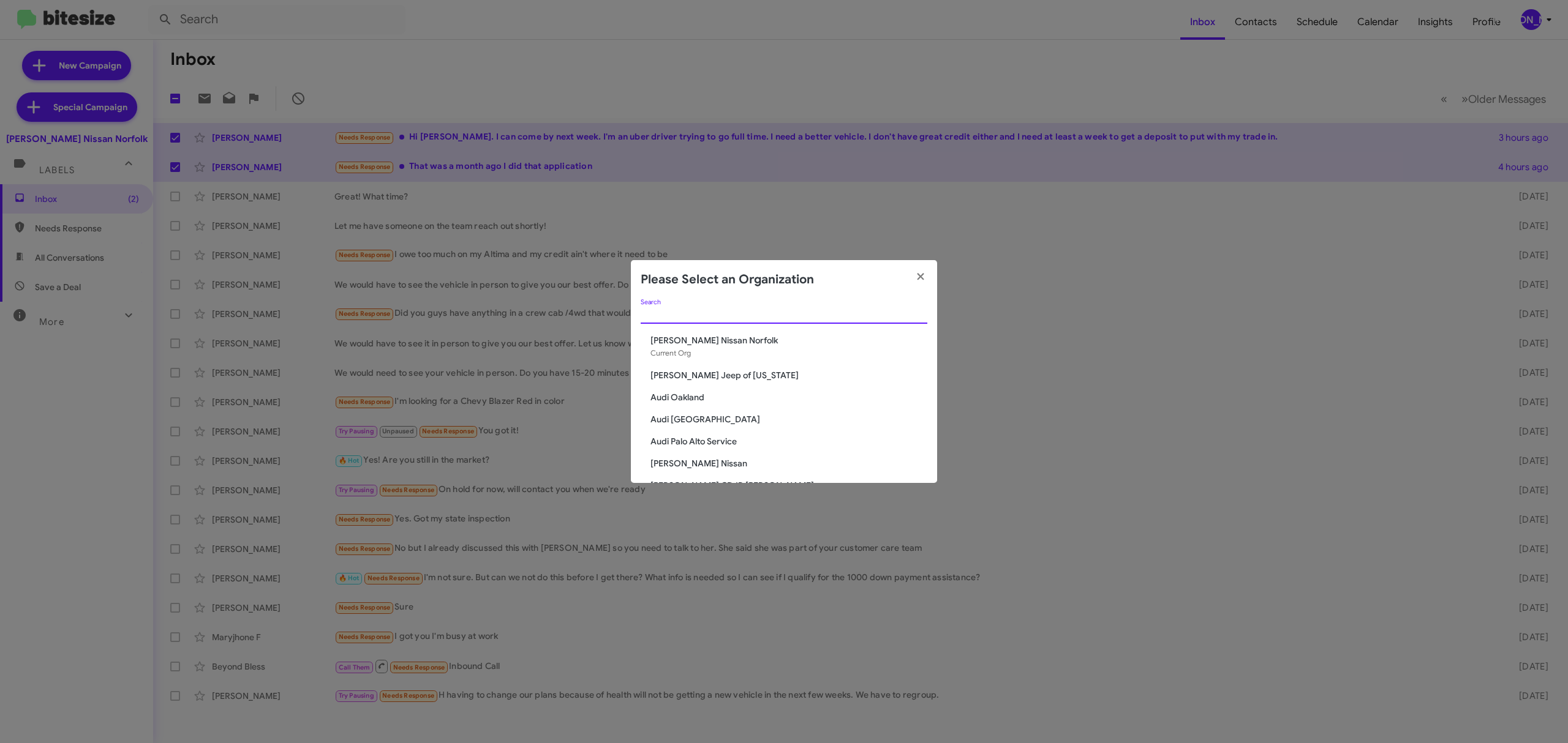
click at [846, 309] on input "Search" at bounding box center [784, 314] width 287 height 10
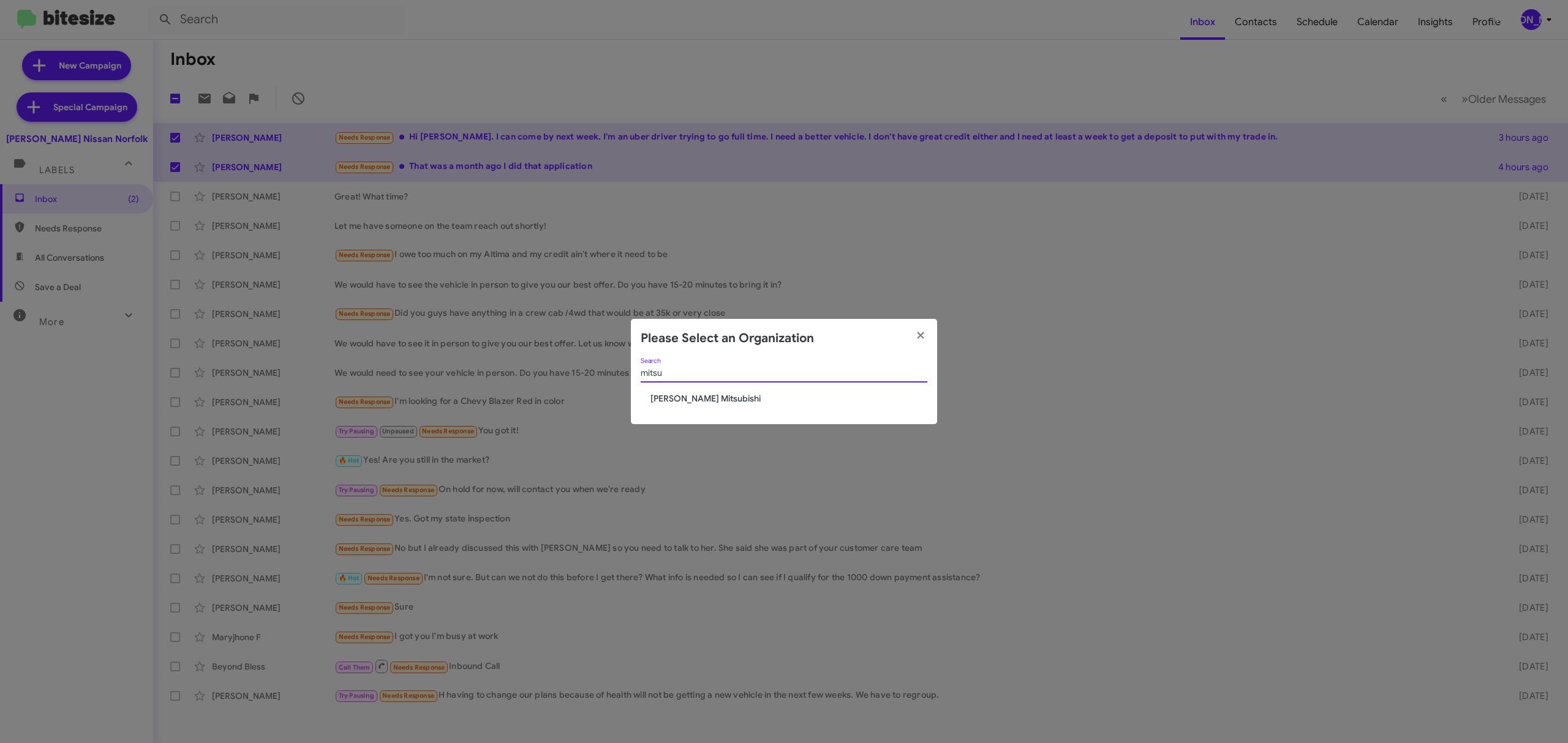
type input "mitsu"
click at [689, 395] on span "[PERSON_NAME] Mitsubishi" at bounding box center [789, 398] width 277 height 12
